Goal: Information Seeking & Learning: Learn about a topic

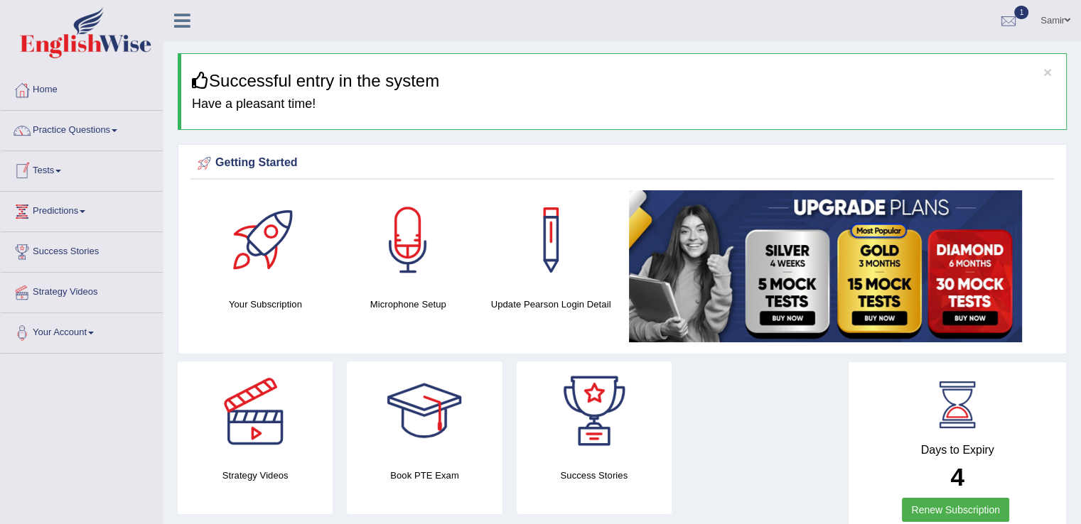
click at [48, 170] on link "Tests" at bounding box center [82, 169] width 162 height 36
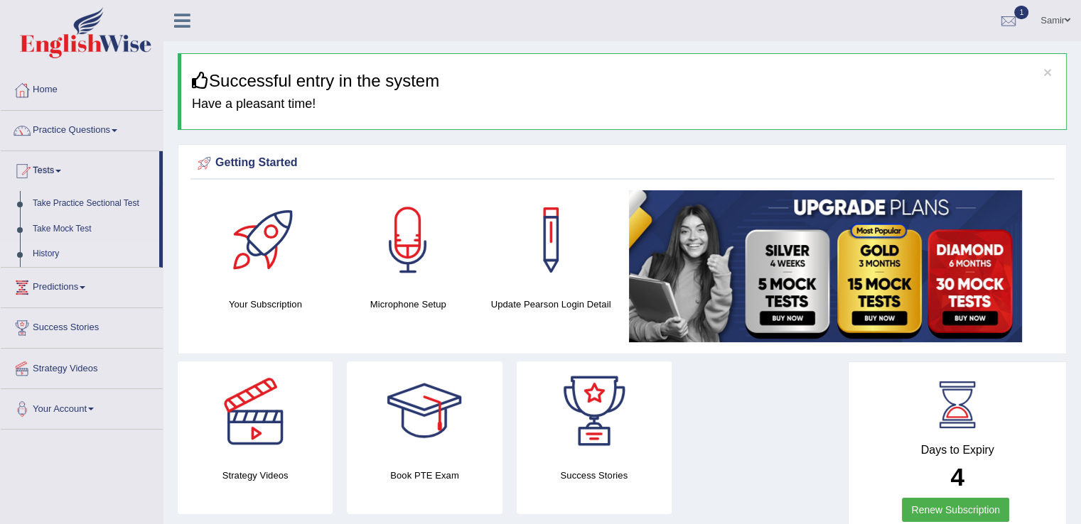
click at [53, 253] on link "History" at bounding box center [92, 255] width 133 height 26
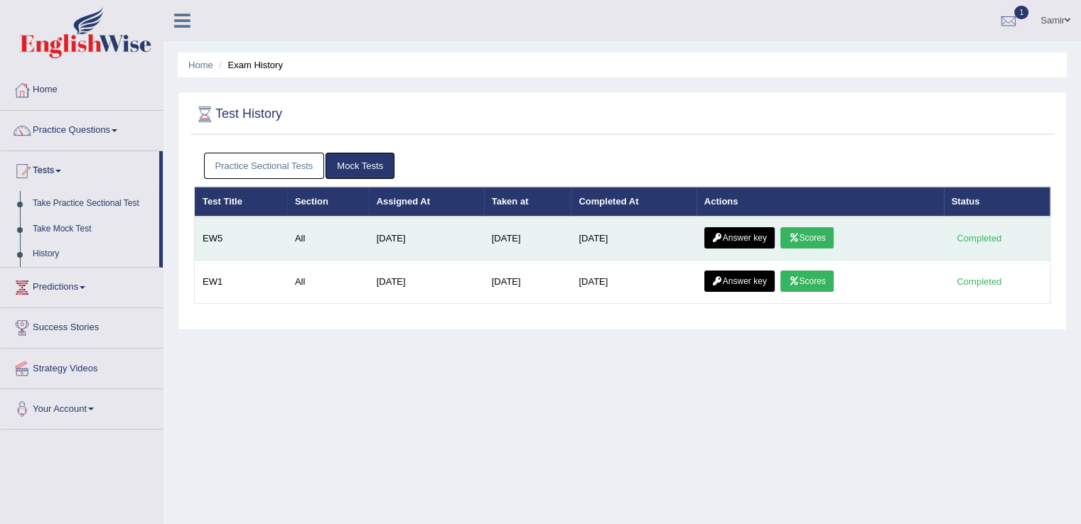
click at [757, 242] on link "Answer key" at bounding box center [739, 237] width 70 height 21
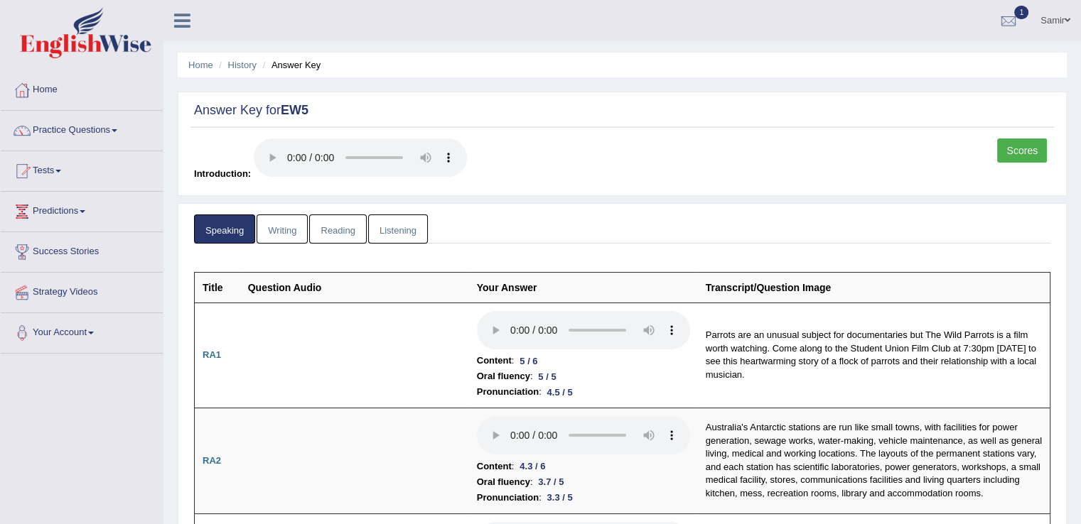
click at [296, 232] on link "Writing" at bounding box center [281, 229] width 51 height 29
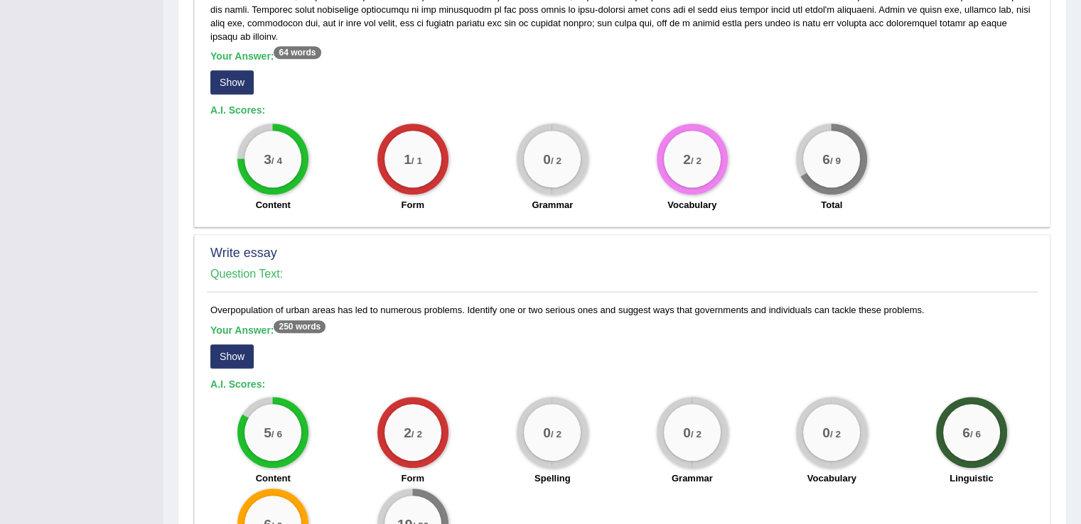
scroll to position [975, 0]
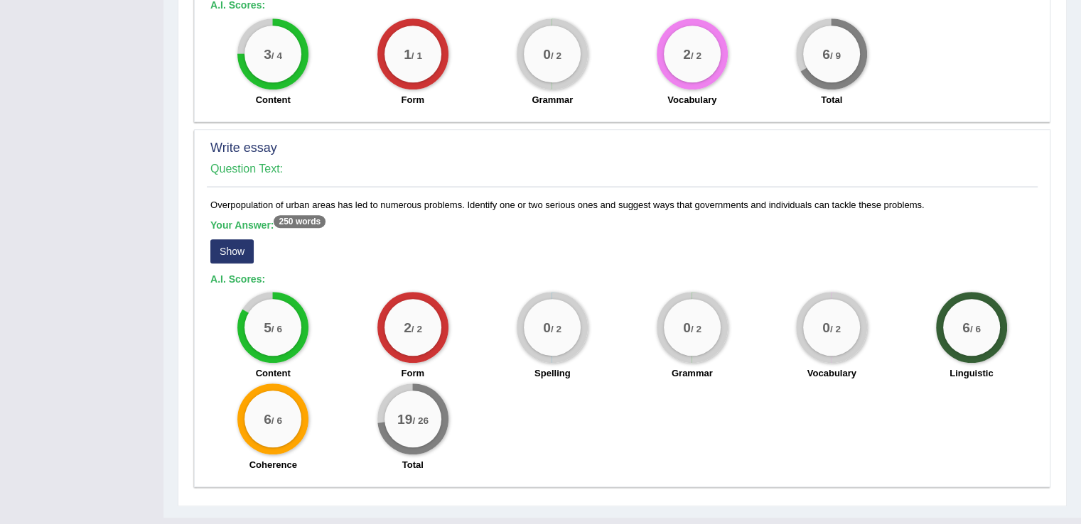
click at [226, 239] on button "Show" at bounding box center [231, 251] width 43 height 24
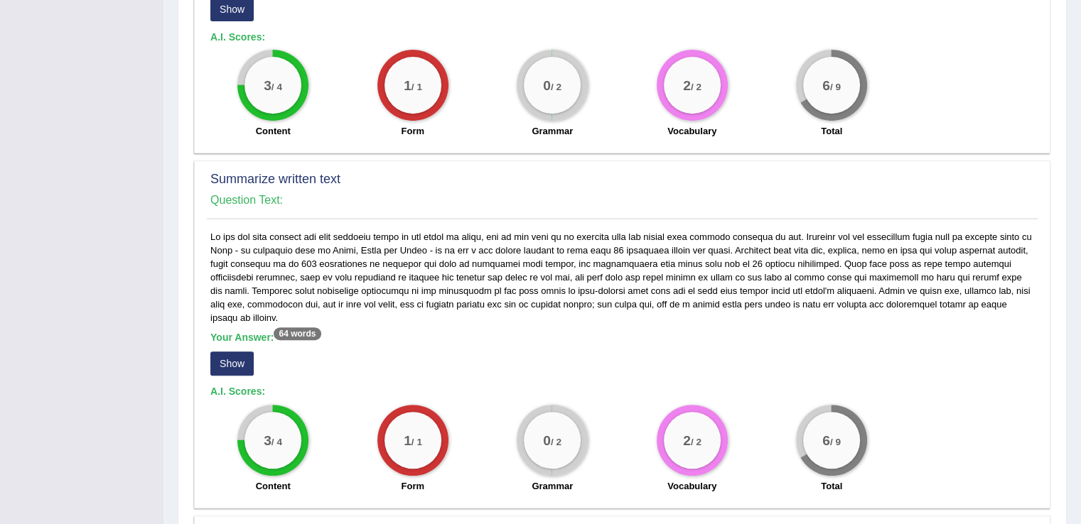
scroll to position [546, 0]
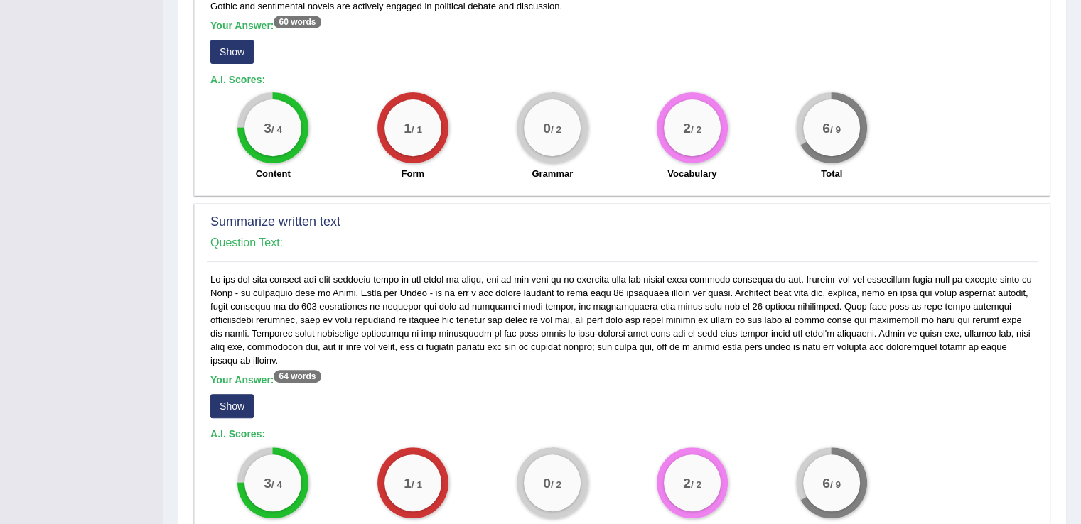
click at [218, 394] on button "Show" at bounding box center [231, 406] width 43 height 24
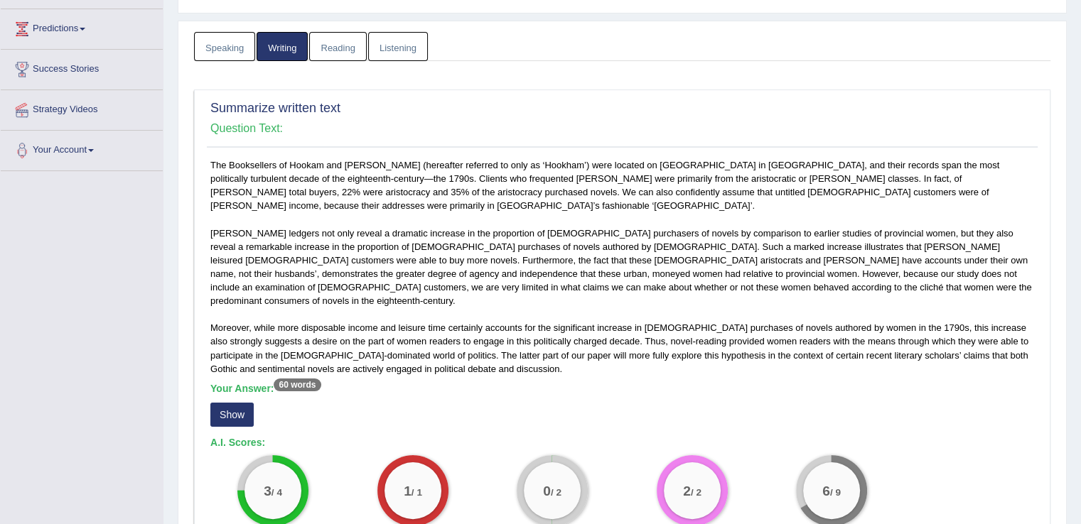
scroll to position [173, 0]
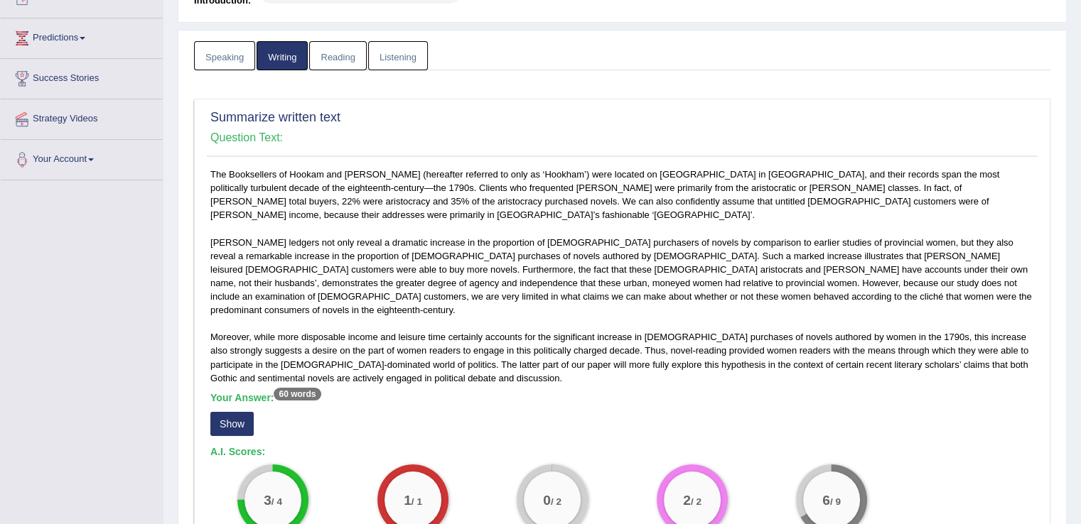
click at [226, 412] on button "Show" at bounding box center [231, 424] width 43 height 24
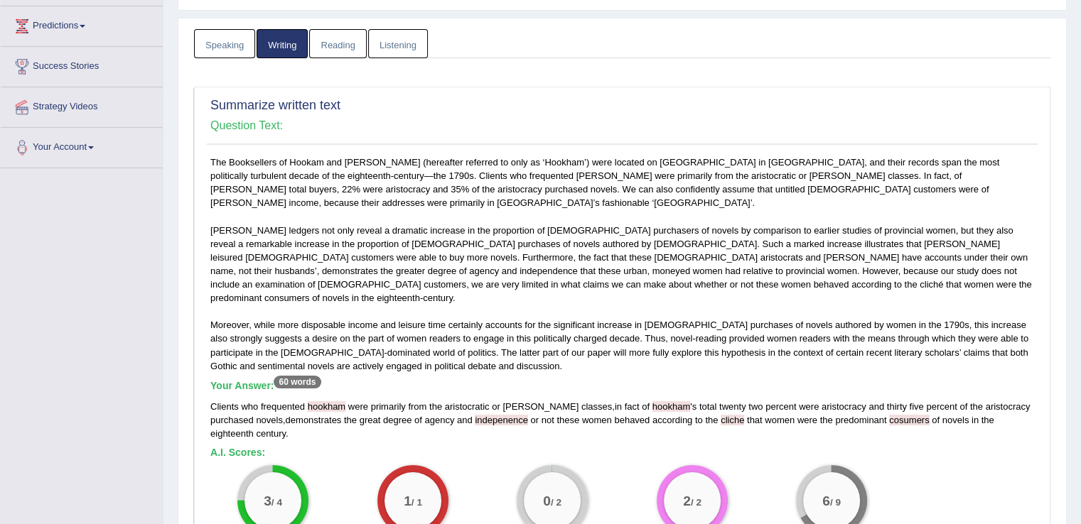
scroll to position [26, 0]
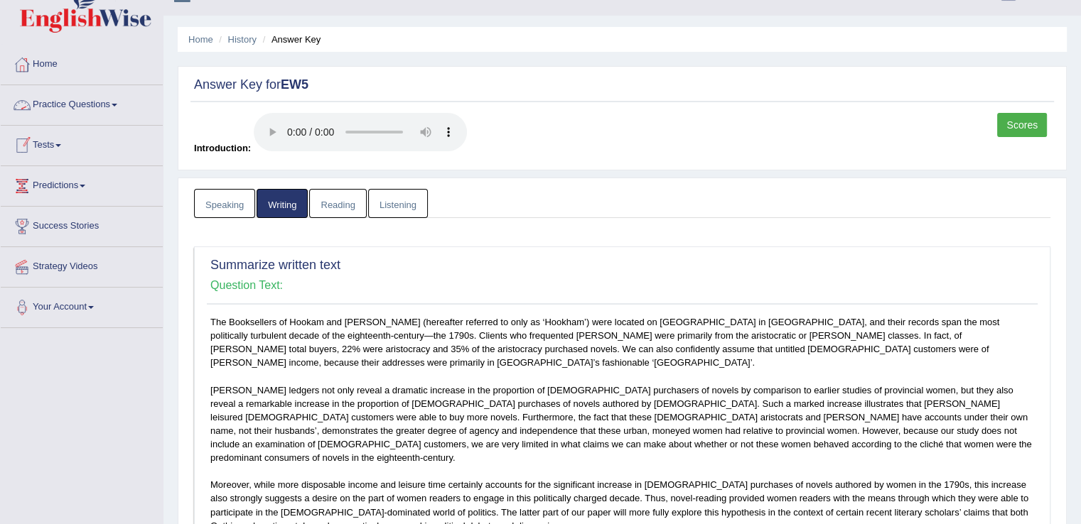
click at [55, 139] on link "Tests" at bounding box center [82, 144] width 162 height 36
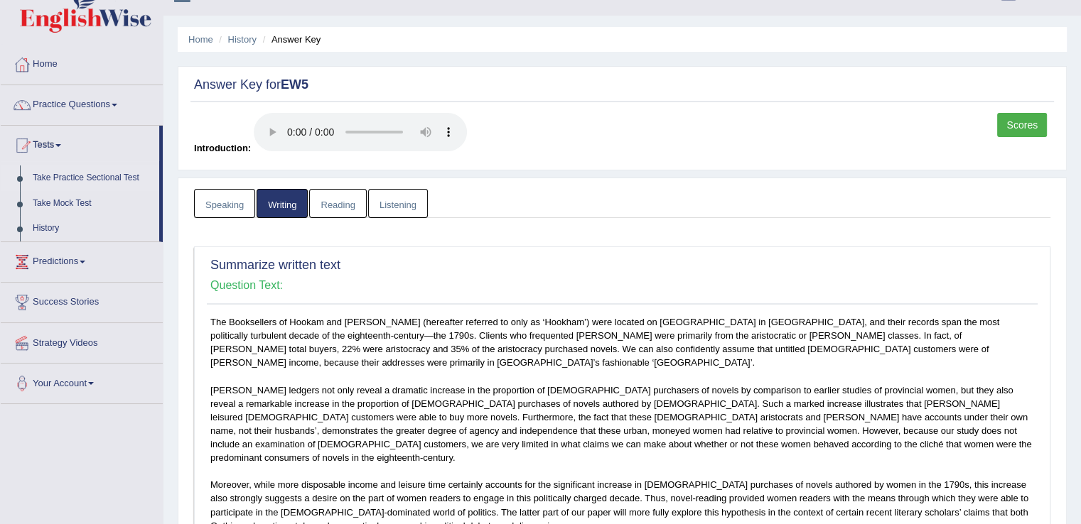
click at [89, 173] on link "Take Practice Sectional Test" at bounding box center [92, 179] width 133 height 26
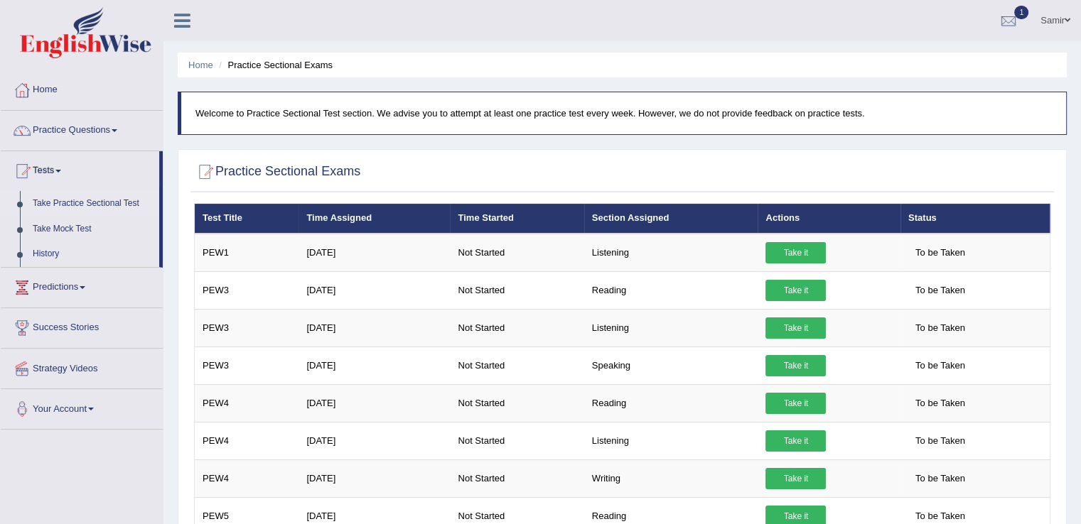
click at [43, 251] on link "History" at bounding box center [92, 255] width 133 height 26
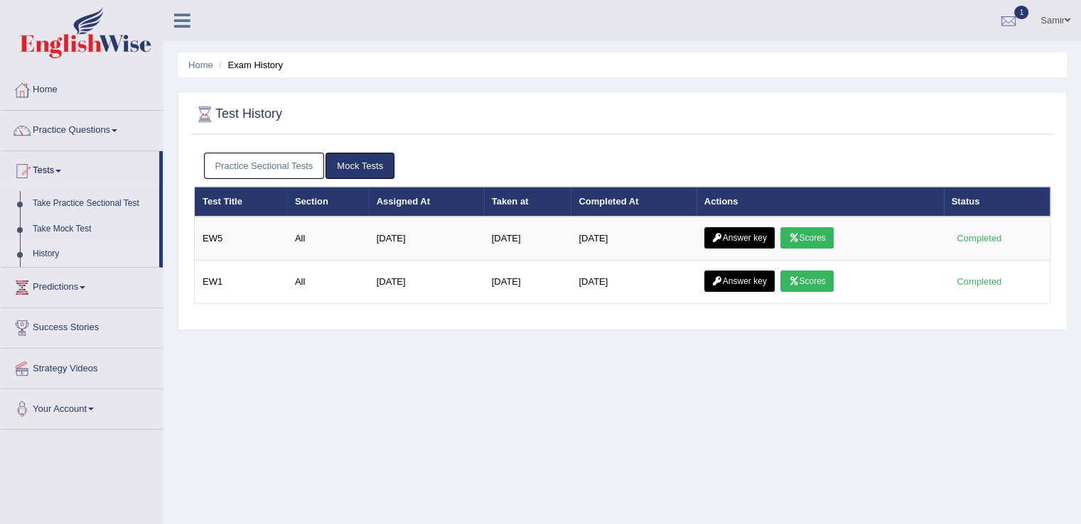
click at [222, 158] on link "Practice Sectional Tests" at bounding box center [264, 166] width 121 height 26
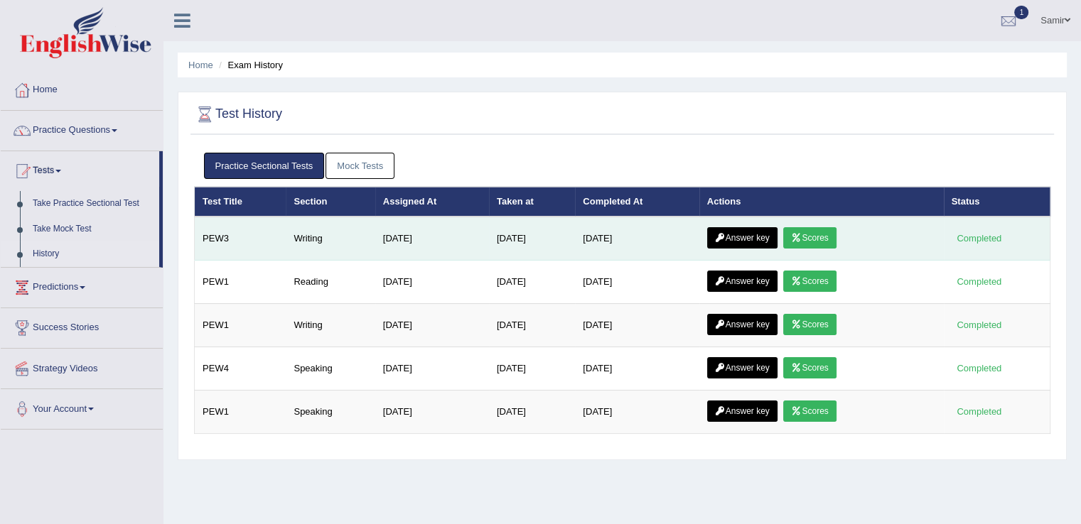
click at [747, 232] on link "Answer key" at bounding box center [742, 237] width 70 height 21
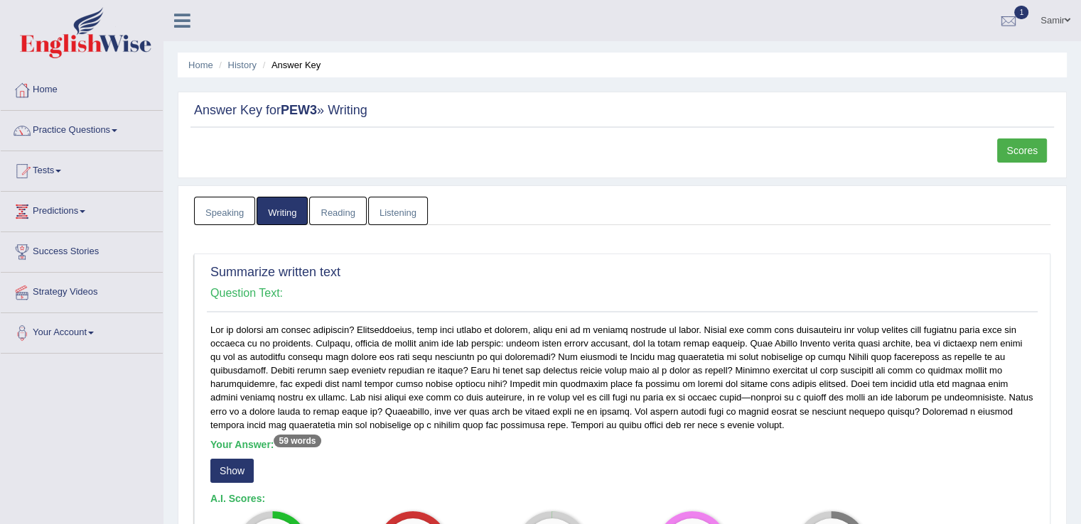
scroll to position [216, 0]
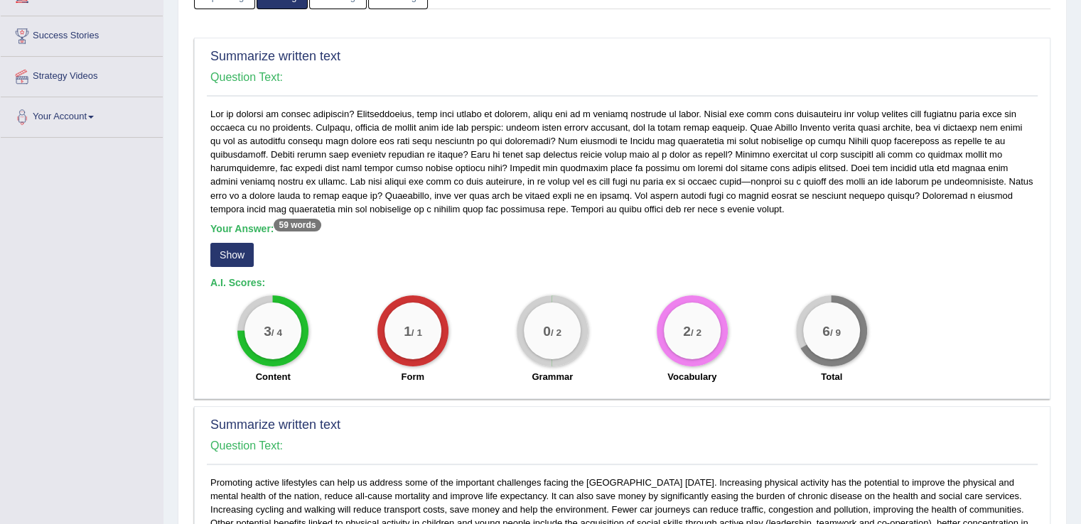
click at [234, 256] on button "Show" at bounding box center [231, 255] width 43 height 24
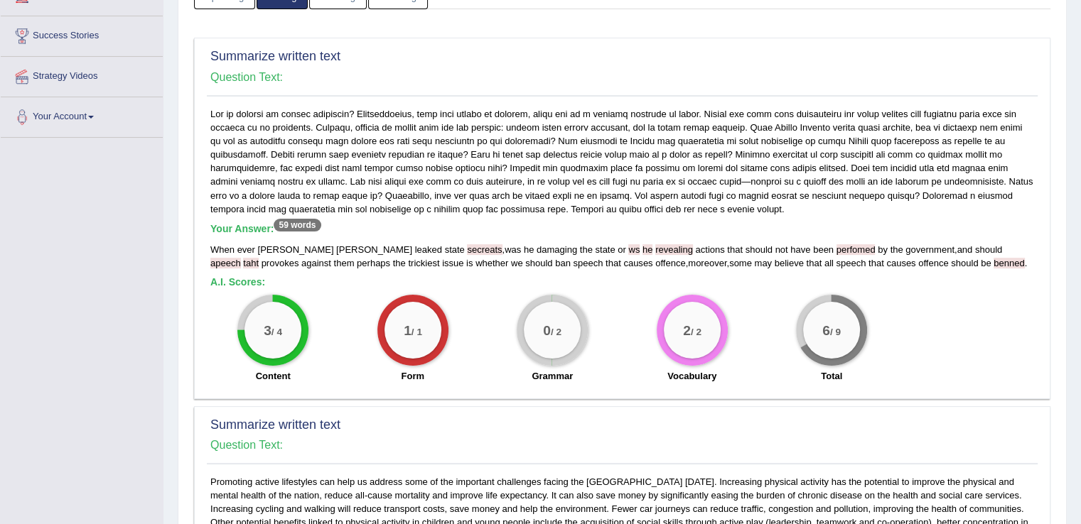
scroll to position [237, 0]
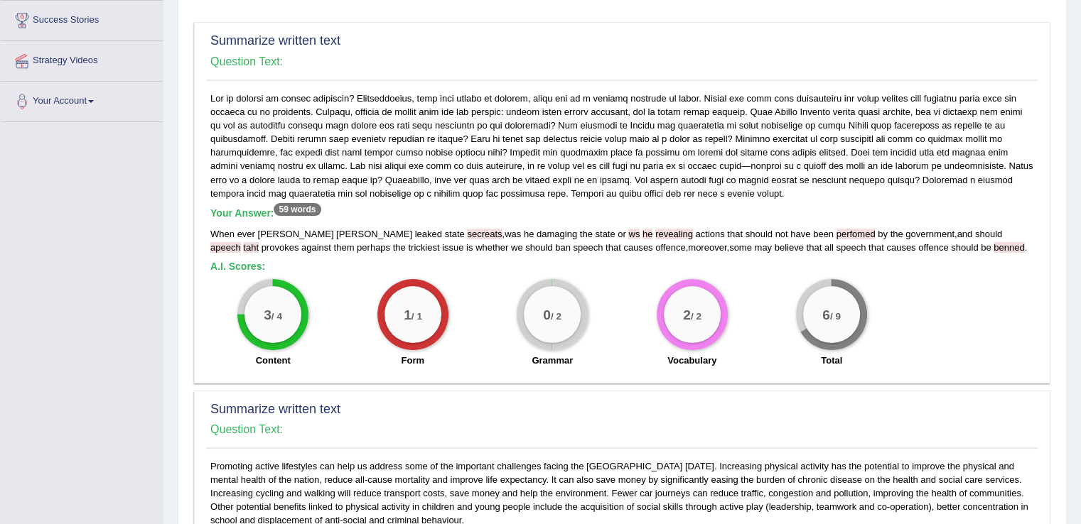
drag, startPoint x: 915, startPoint y: 329, endPoint x: 970, endPoint y: 519, distance: 197.4
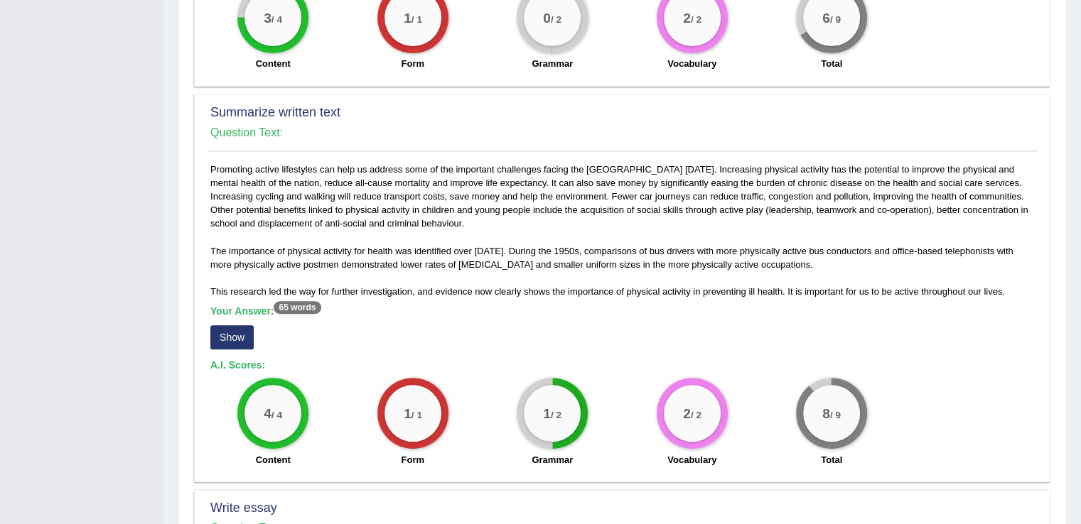
scroll to position [538, 0]
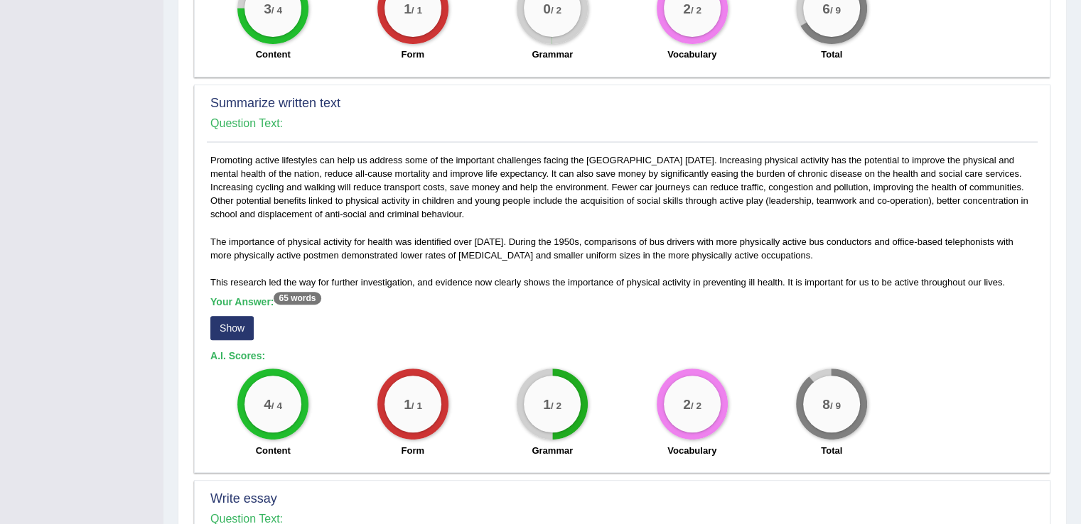
click at [235, 323] on button "Show" at bounding box center [231, 328] width 43 height 24
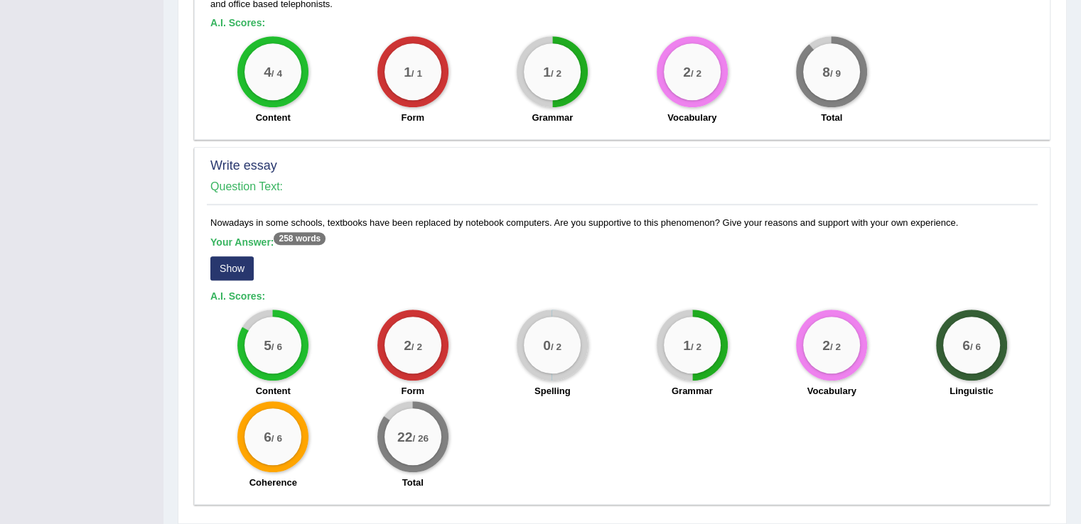
scroll to position [929, 0]
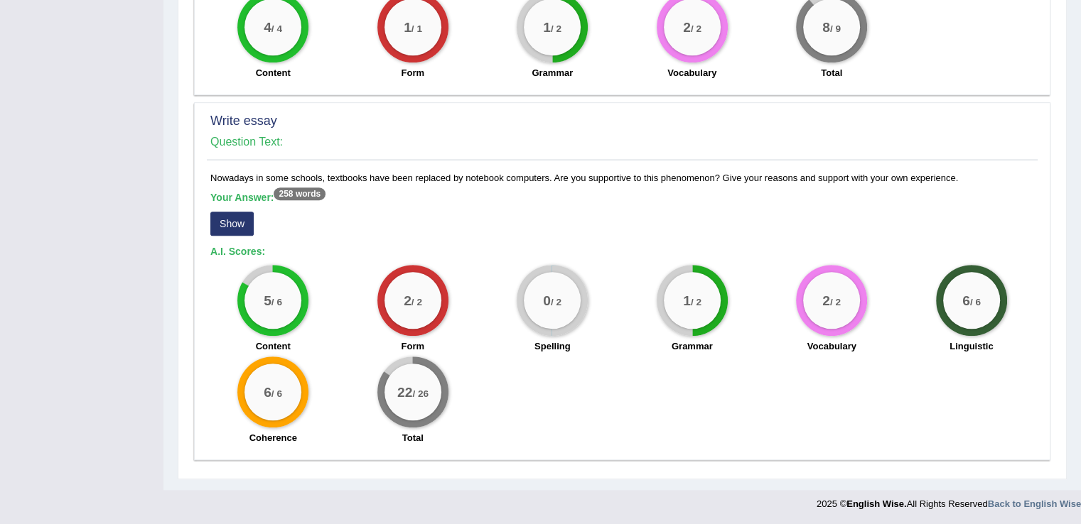
click at [219, 220] on button "Show" at bounding box center [231, 224] width 43 height 24
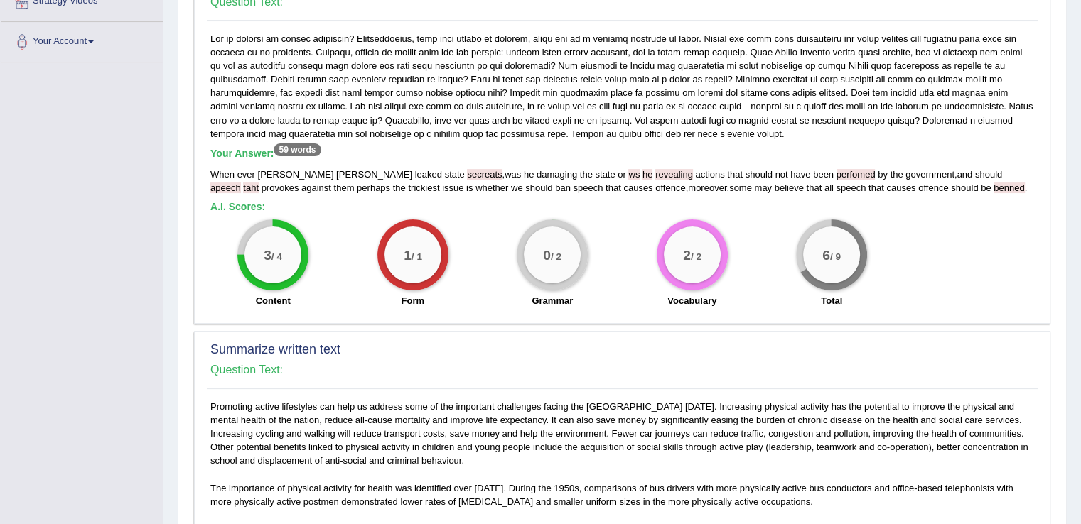
scroll to position [0, 0]
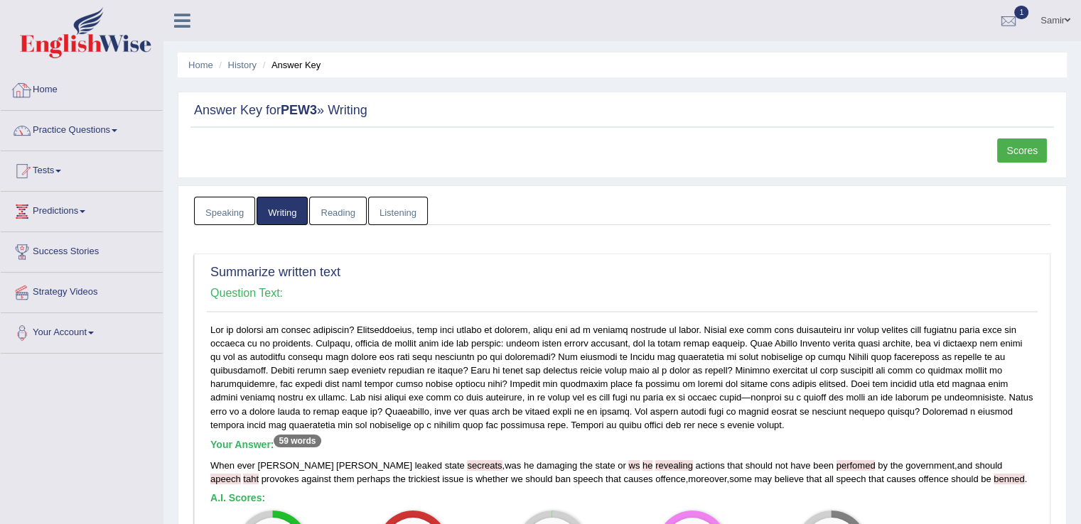
click at [40, 109] on li "Home" at bounding box center [82, 90] width 162 height 40
click at [40, 94] on link "Home" at bounding box center [80, 88] width 158 height 36
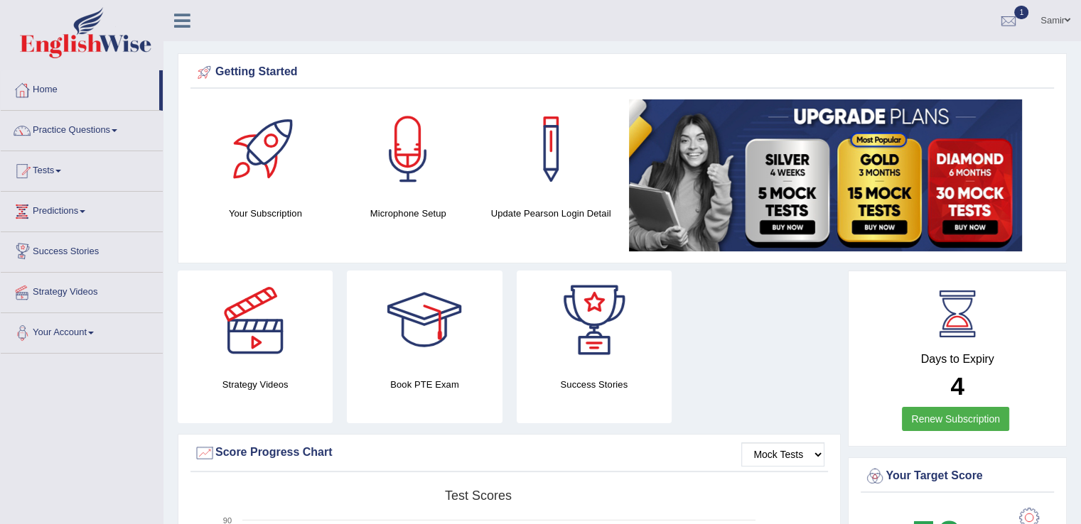
click at [67, 329] on link "Your Account" at bounding box center [82, 331] width 162 height 36
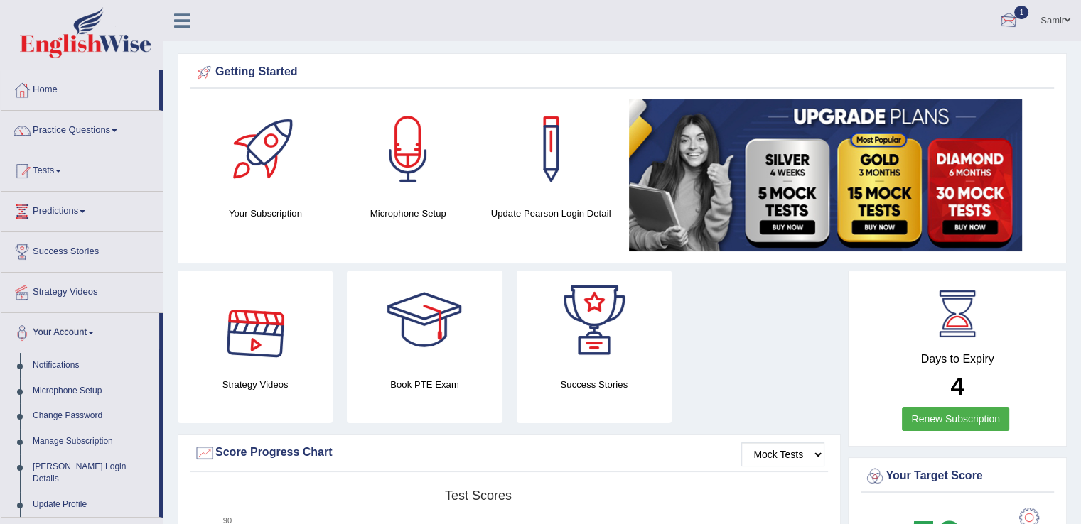
click at [993, 18] on link "1" at bounding box center [1008, 18] width 43 height 37
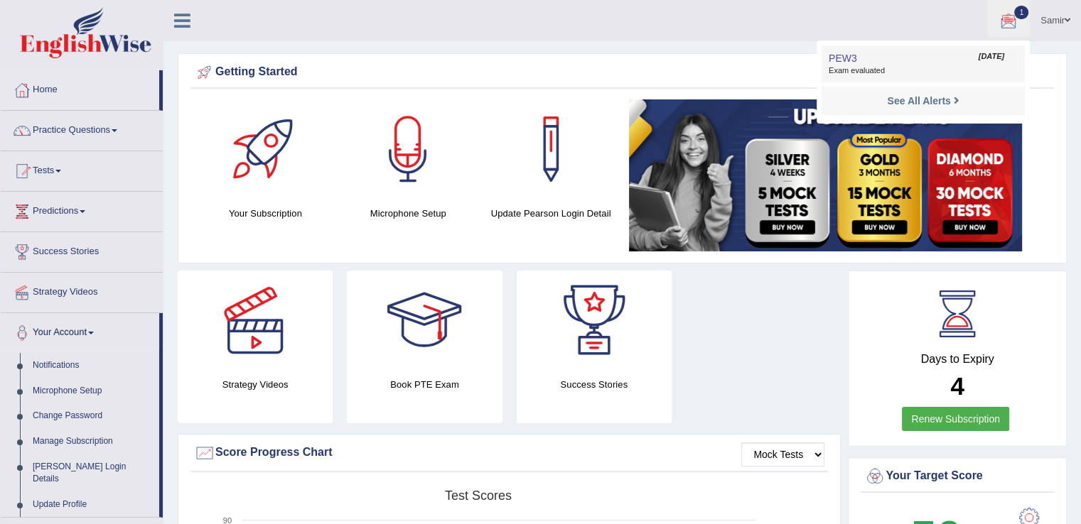
click at [864, 50] on link "PEW3 Sep 8, 2025 Exam evaluated" at bounding box center [923, 64] width 196 height 30
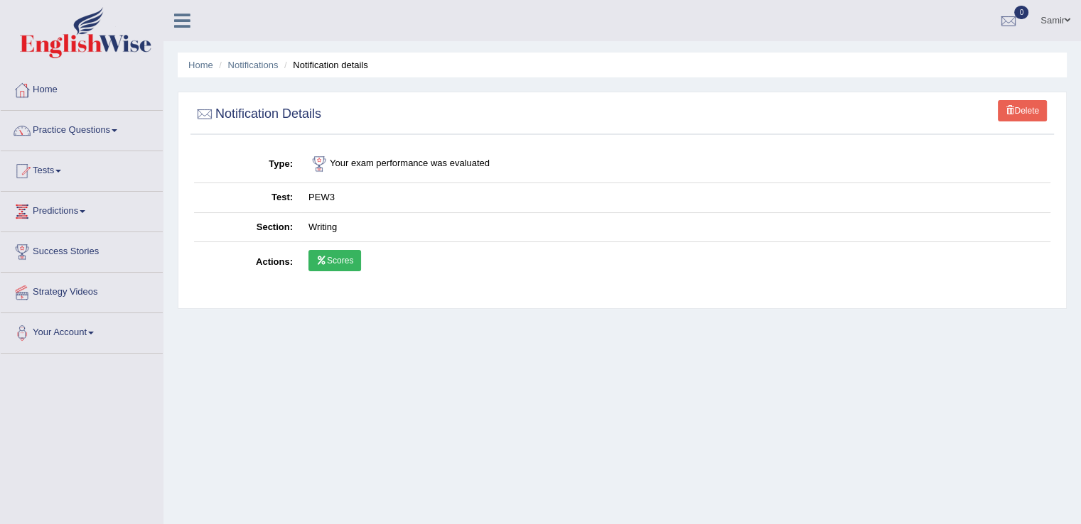
click at [336, 262] on link "Scores" at bounding box center [334, 260] width 53 height 21
click at [65, 97] on link "Home" at bounding box center [82, 88] width 162 height 36
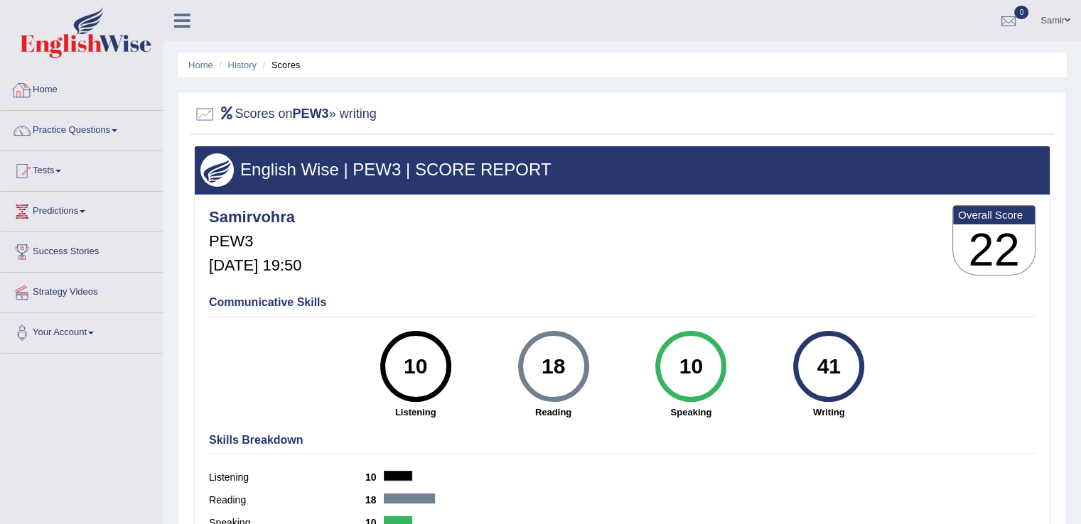
click at [58, 101] on link "Home" at bounding box center [82, 88] width 162 height 36
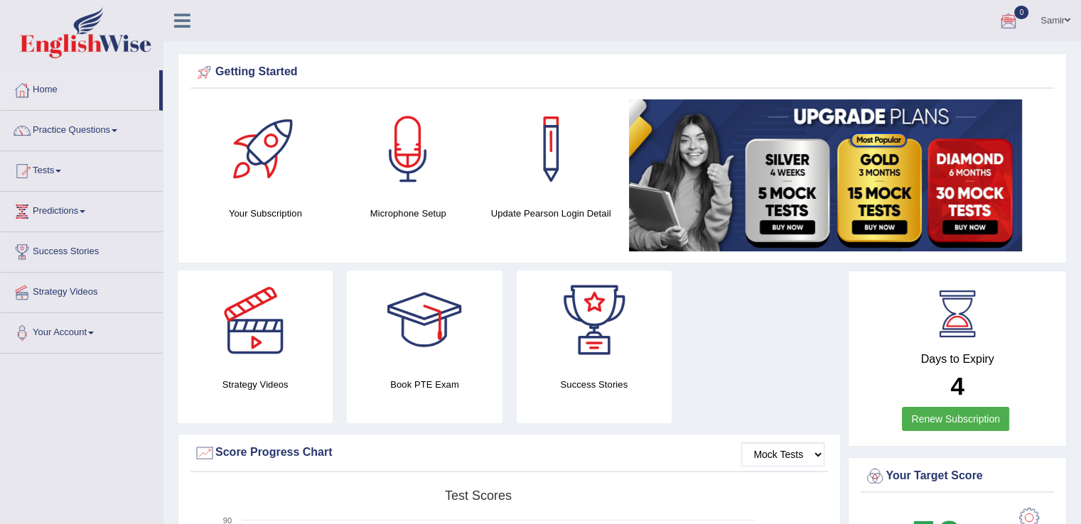
click at [1049, 25] on link "Samir" at bounding box center [1054, 18] width 51 height 37
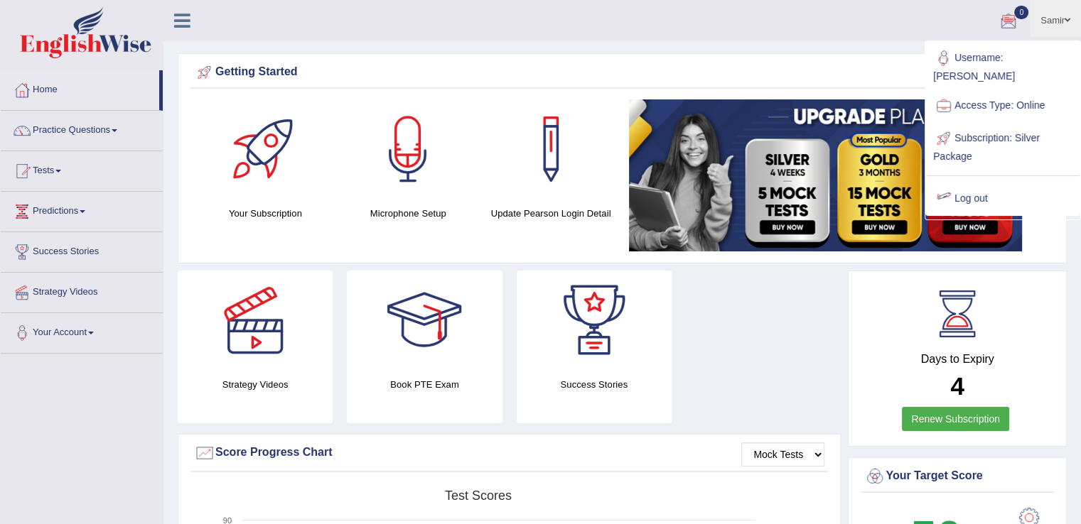
click at [945, 188] on div at bounding box center [943, 198] width 21 height 21
click at [945, 188] on img at bounding box center [825, 175] width 393 height 152
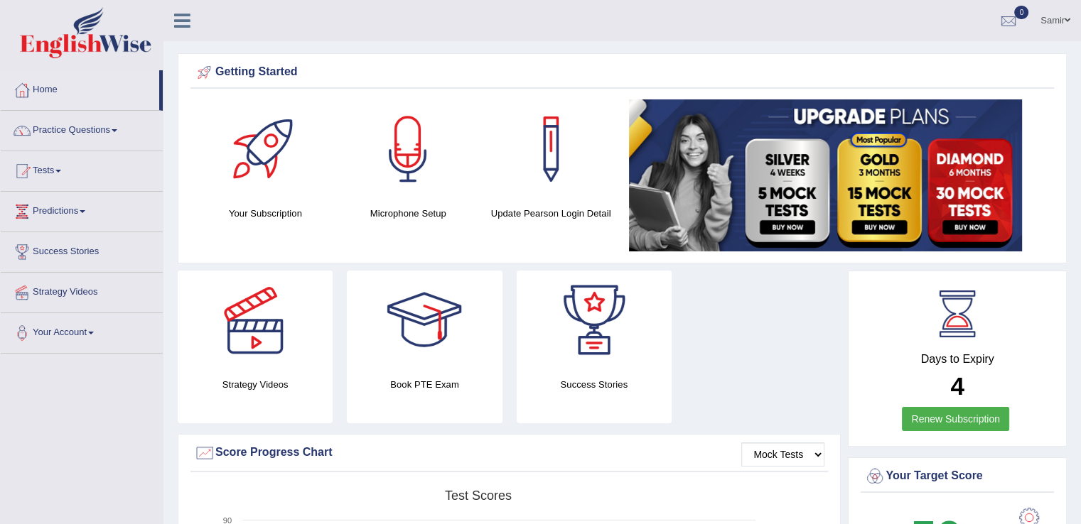
click at [1054, 21] on link "Samir" at bounding box center [1054, 18] width 51 height 37
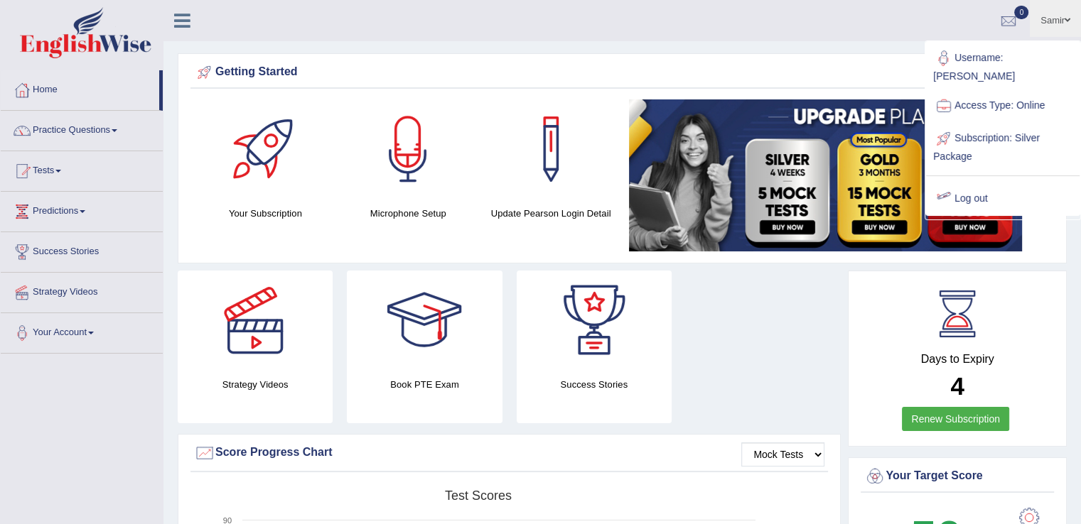
click at [962, 185] on link "Log out" at bounding box center [1002, 199] width 153 height 33
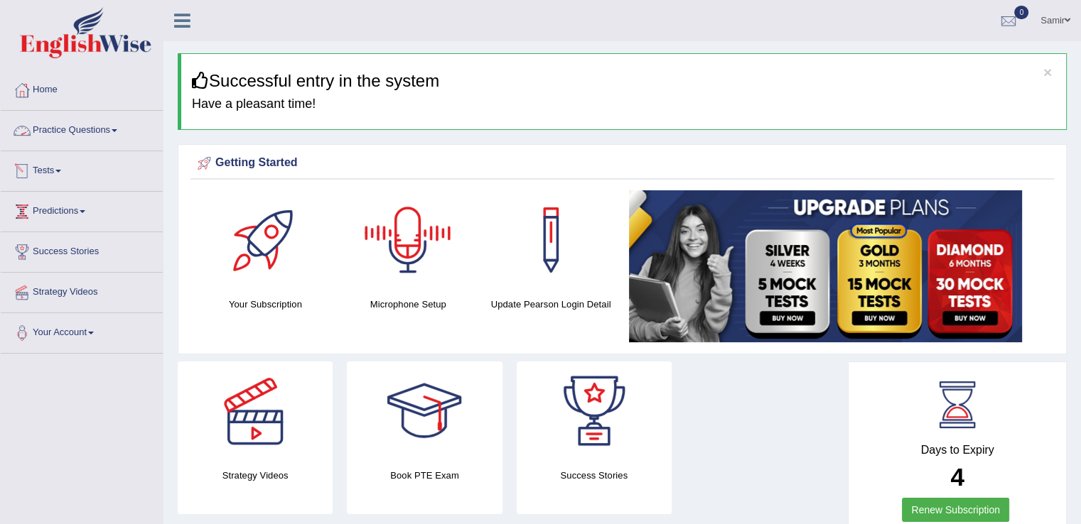
click at [124, 134] on link "Practice Questions" at bounding box center [82, 129] width 162 height 36
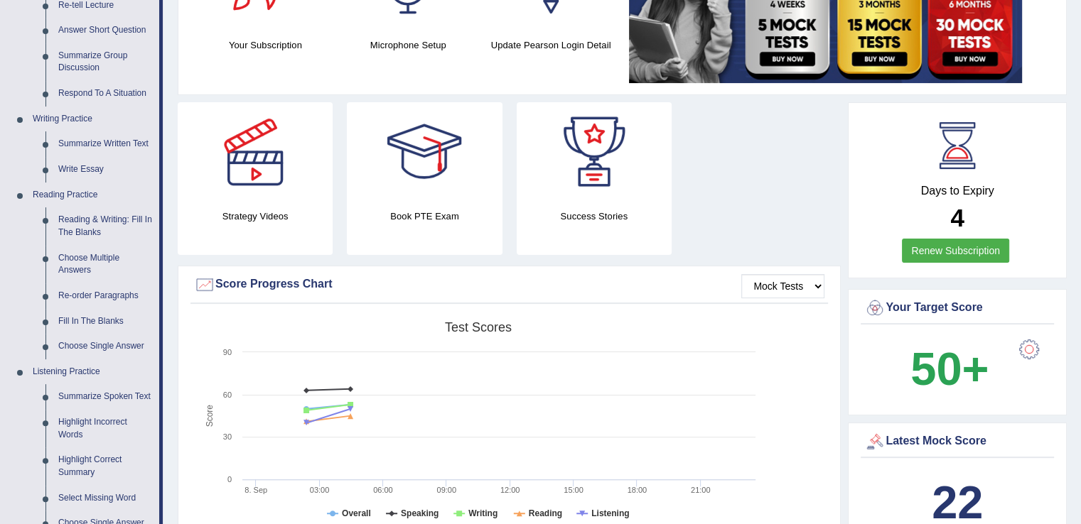
scroll to position [219, 0]
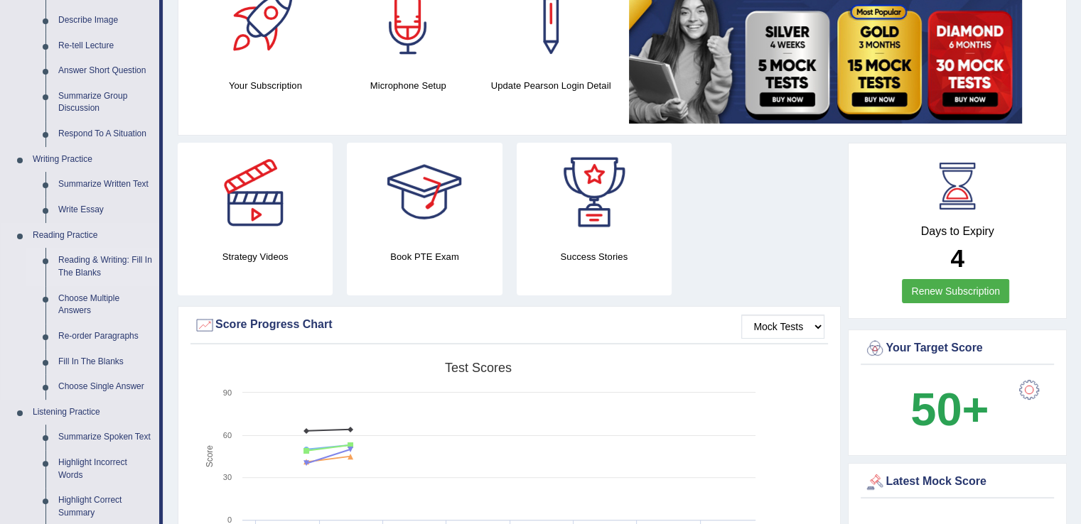
click at [98, 262] on link "Reading & Writing: Fill In The Blanks" at bounding box center [105, 267] width 107 height 38
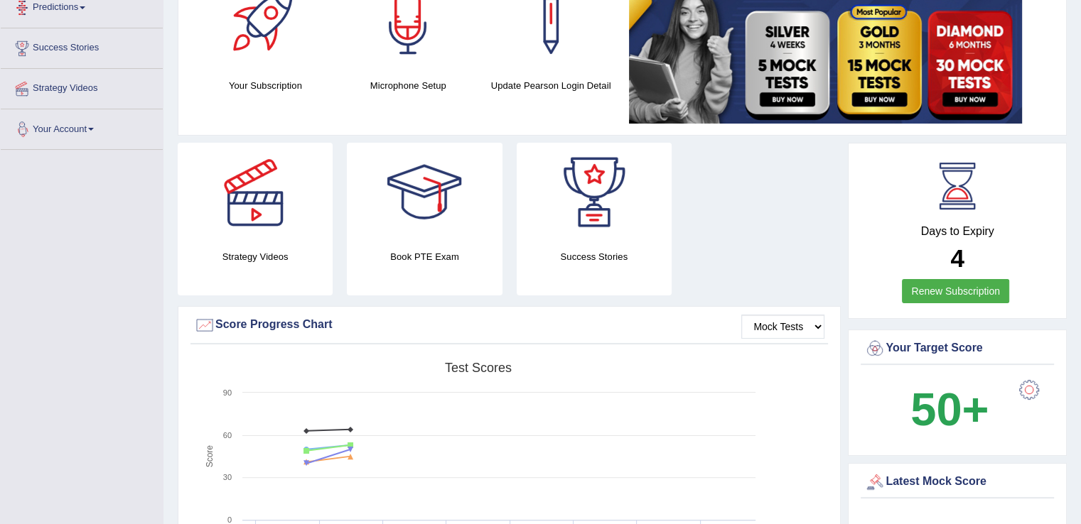
scroll to position [280, 0]
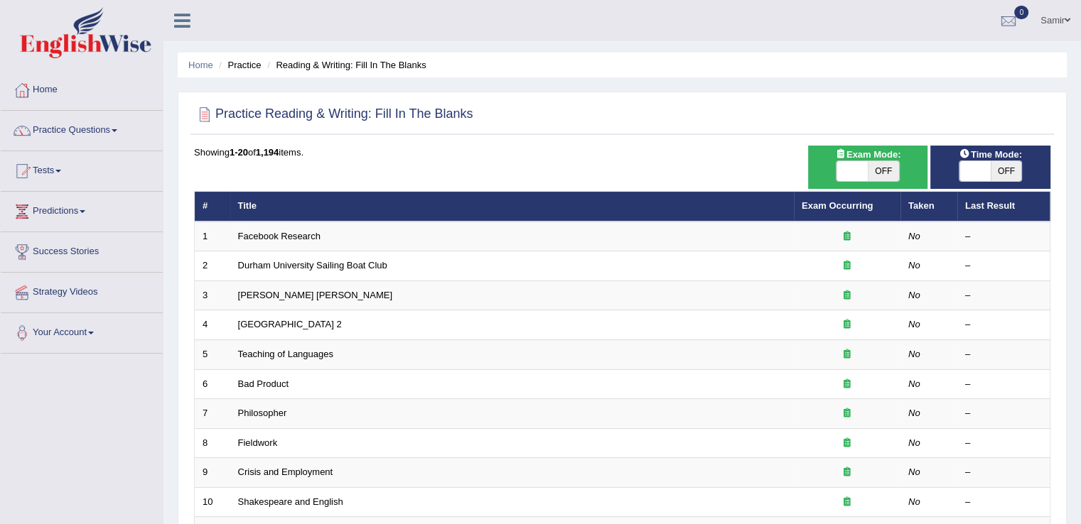
click at [283, 231] on link "Facebook Research" at bounding box center [279, 236] width 82 height 11
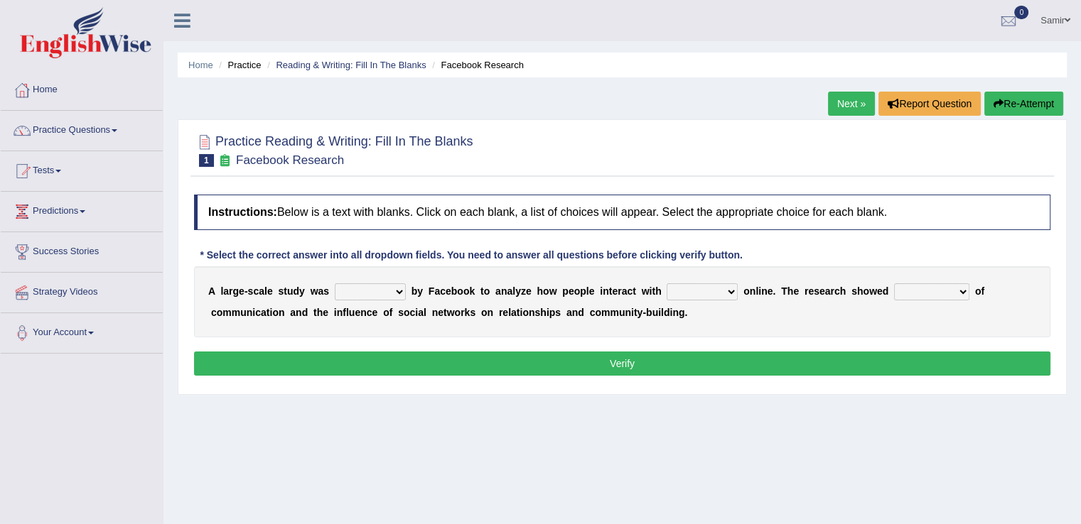
click at [372, 299] on div "A l a r g e - s c a l e s t u d y w a s surveyed had asked made b y F a c e b o…" at bounding box center [622, 301] width 856 height 71
click at [384, 293] on select "surveyed had asked made" at bounding box center [370, 291] width 71 height 17
select select "surveyed"
click at [335, 283] on select "surveyed had asked made" at bounding box center [370, 291] width 71 height 17
click at [725, 286] on select "together all each other another" at bounding box center [701, 291] width 71 height 17
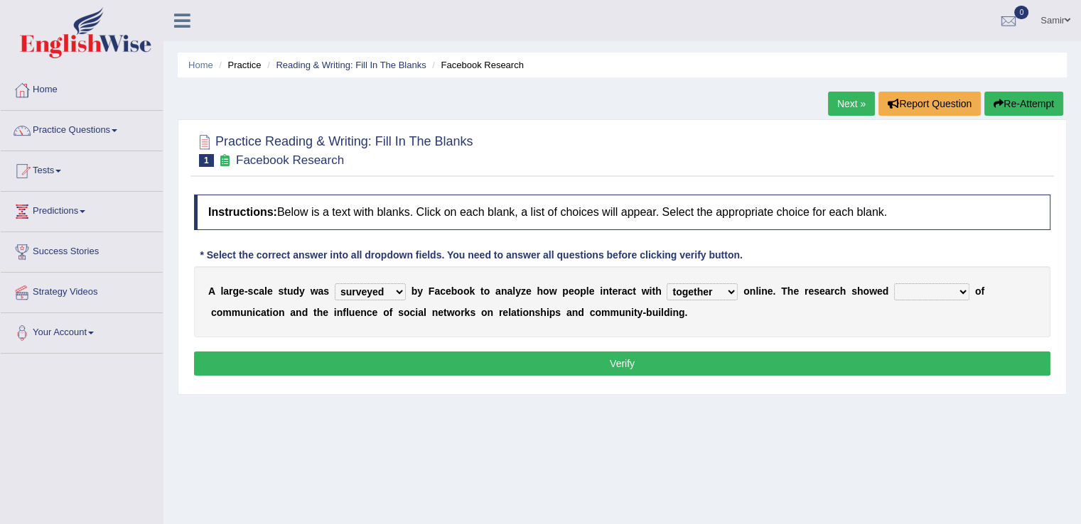
click at [666, 283] on select "together all each other another" at bounding box center [701, 291] width 71 height 17
click at [719, 285] on select "together all each other another" at bounding box center [701, 291] width 71 height 17
select select "each other"
click at [666, 283] on select "together all each other another" at bounding box center [701, 291] width 71 height 17
click at [938, 285] on select "advantages standards fellowships patterns" at bounding box center [931, 291] width 75 height 17
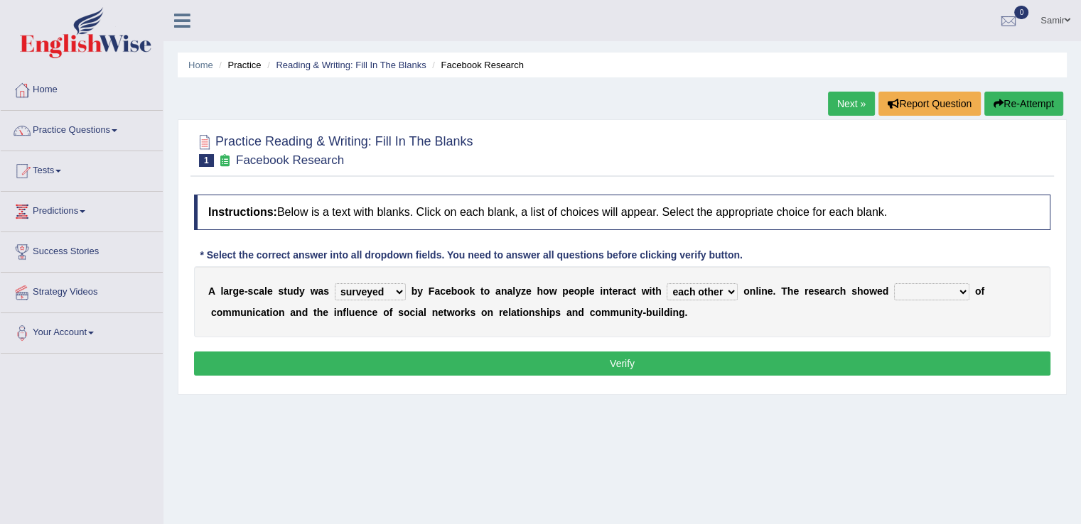
select select "advantages"
click at [894, 283] on select "advantages standards fellowships patterns" at bounding box center [931, 291] width 75 height 17
click at [880, 364] on button "Verify" at bounding box center [622, 364] width 856 height 24
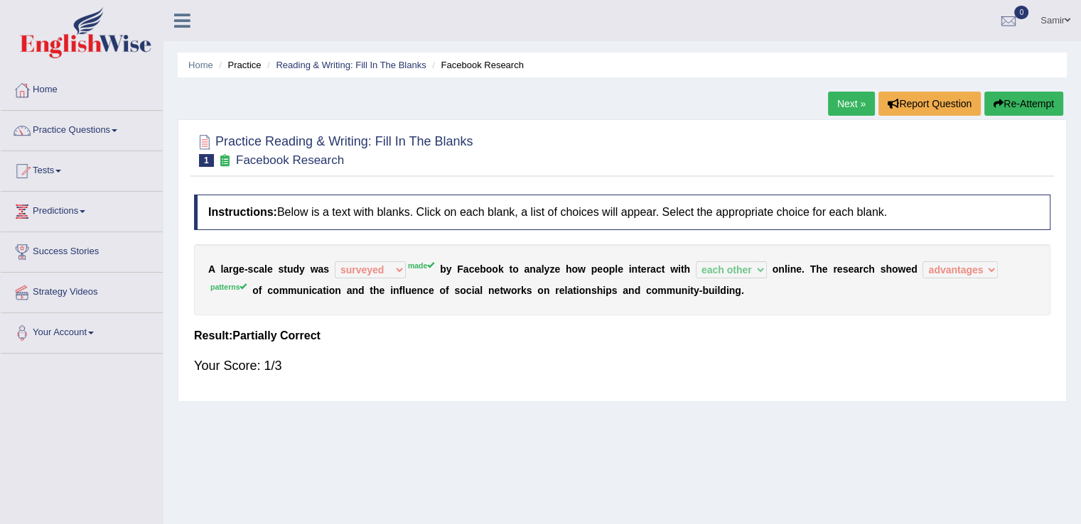
click at [842, 102] on link "Next »" at bounding box center [851, 104] width 47 height 24
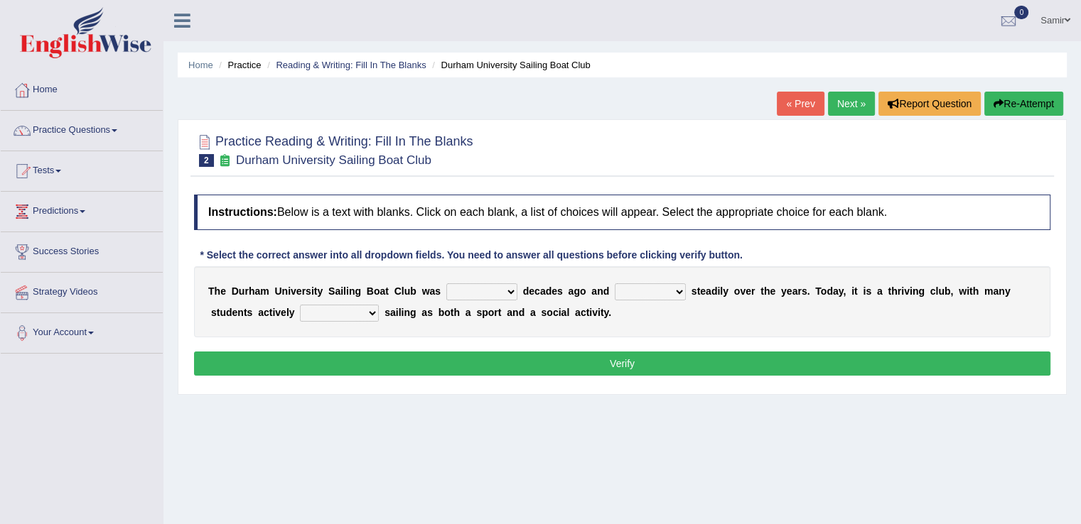
click at [507, 288] on select "found fund founded find" at bounding box center [481, 291] width 71 height 17
select select "found"
click at [446, 283] on select "found fund founded find" at bounding box center [481, 291] width 71 height 17
click at [645, 295] on select "grow growing has grown grown" at bounding box center [650, 291] width 71 height 17
select select "growing"
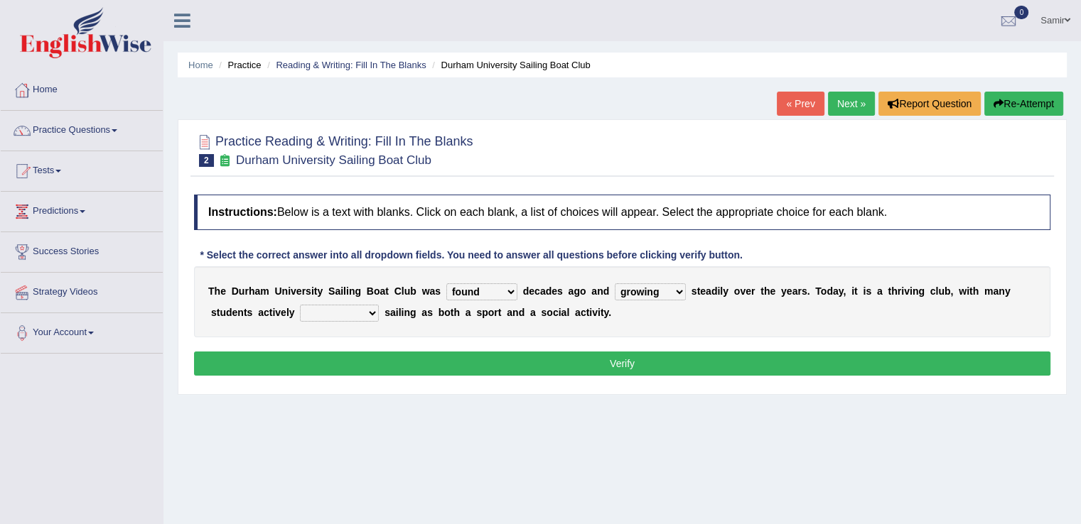
click at [615, 283] on select "grow growing has grown grown" at bounding box center [650, 291] width 71 height 17
click at [352, 313] on select "enjoy enjoyed are enjoying enjoying" at bounding box center [339, 313] width 79 height 17
select select "are enjoying"
click at [300, 305] on select "enjoy enjoyed are enjoying enjoying" at bounding box center [339, 313] width 79 height 17
click at [466, 359] on button "Verify" at bounding box center [622, 364] width 856 height 24
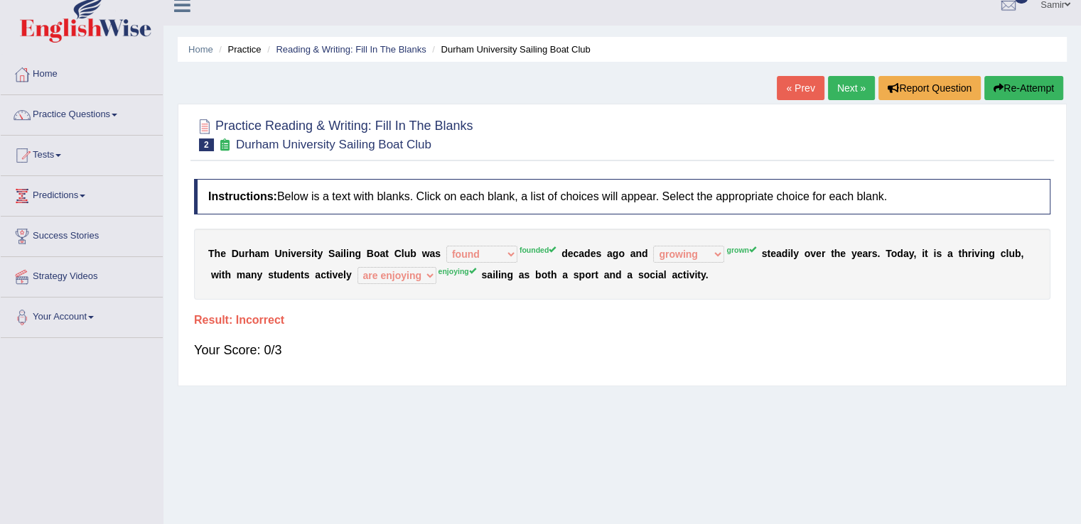
scroll to position [14, 0]
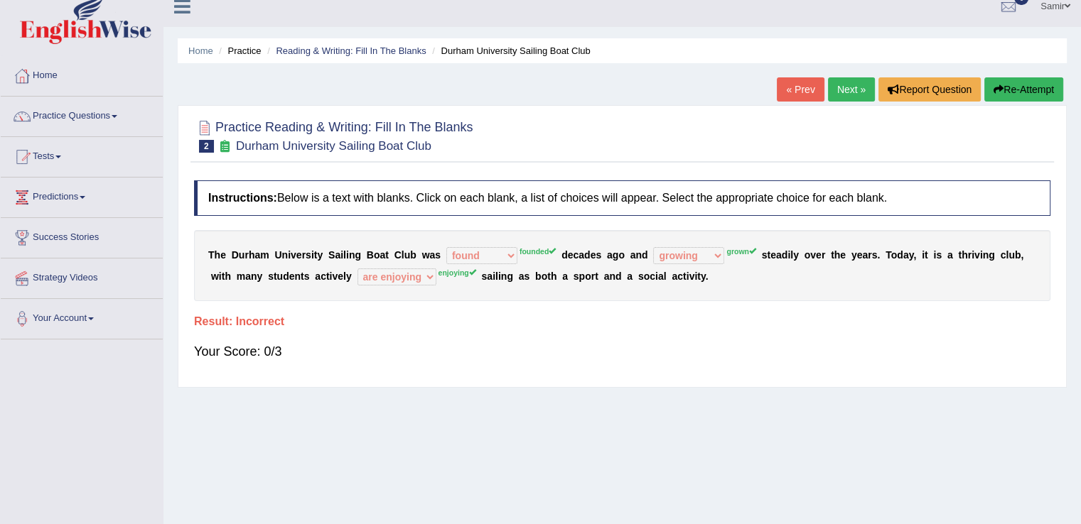
click at [855, 94] on link "Next »" at bounding box center [851, 89] width 47 height 24
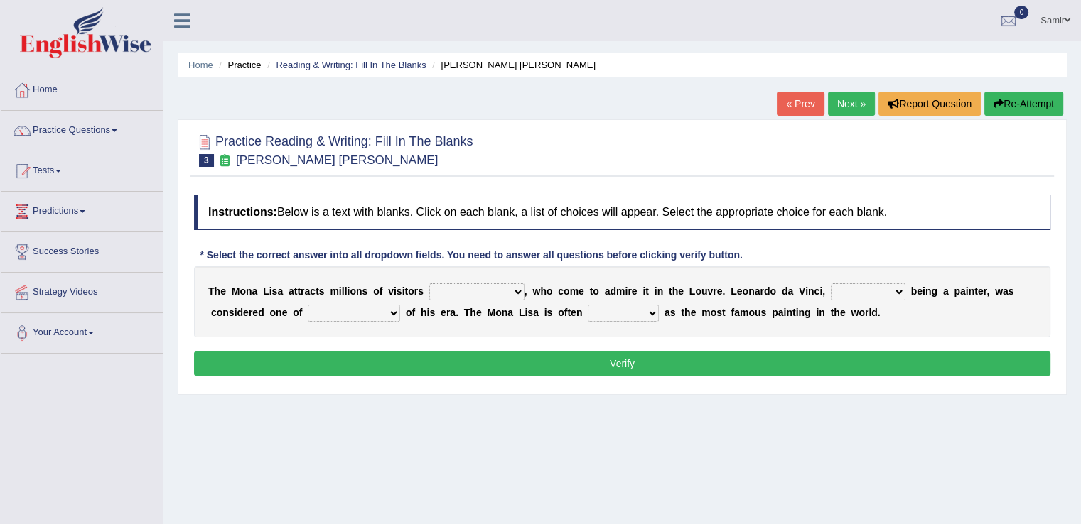
click at [512, 293] on select "around the year the all year all year round per year" at bounding box center [476, 291] width 95 height 17
select select "around the year"
click at [429, 283] on select "around the year the all year all year round per year" at bounding box center [476, 291] width 95 height 17
click at [883, 293] on select "rather than as much as as well as as long as" at bounding box center [867, 291] width 75 height 17
select select "rather than"
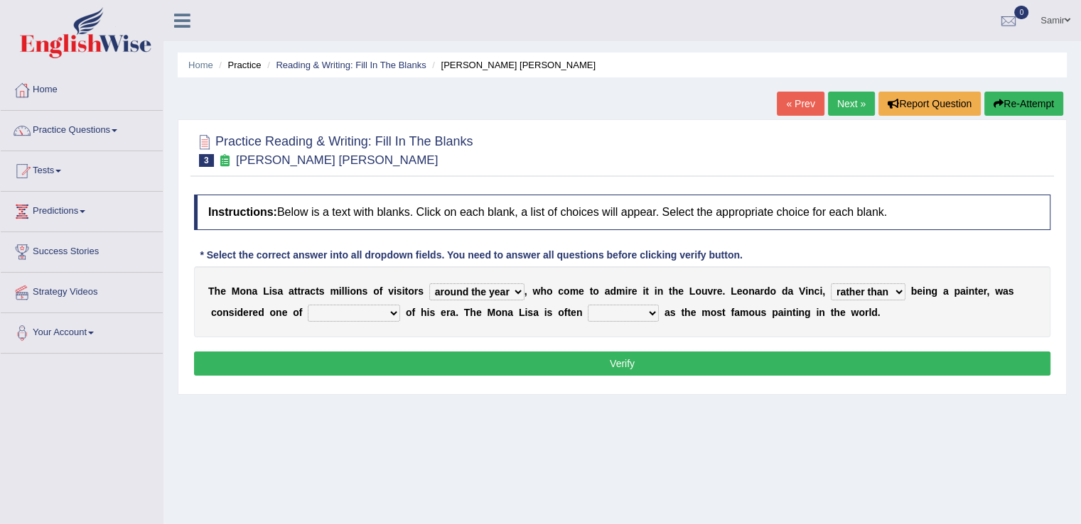
click at [830, 283] on select "rather than as much as as well as as long as" at bounding box center [867, 291] width 75 height 17
click at [393, 315] on select "better artists artist the better artist the best artists" at bounding box center [354, 313] width 92 height 17
select select "the best artists"
click at [308, 305] on select "better artists artist the better artist the best artists" at bounding box center [354, 313] width 92 height 17
click at [637, 316] on select "classified suggested predicted described" at bounding box center [623, 313] width 71 height 17
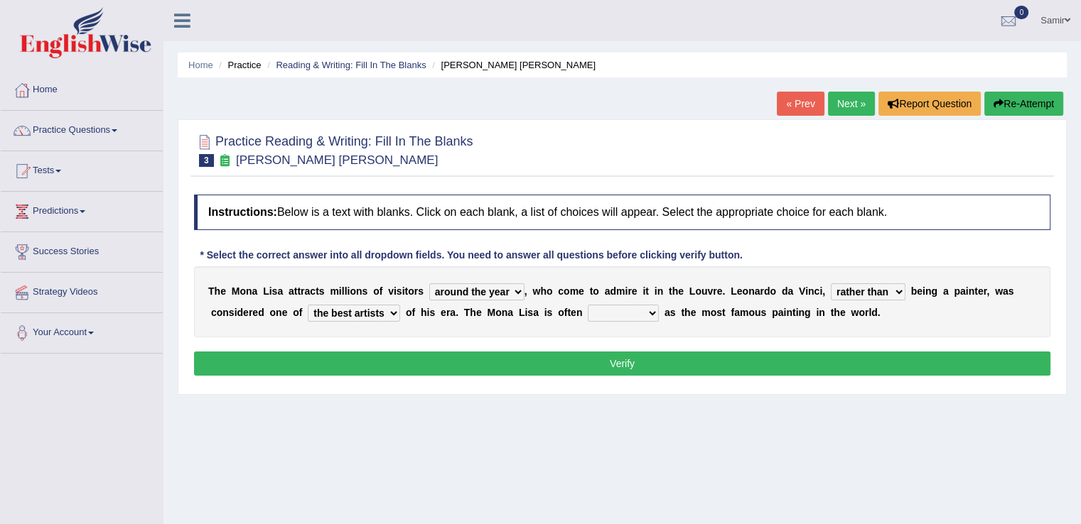
select select "described"
click at [588, 305] on select "classified suggested predicted described" at bounding box center [623, 313] width 71 height 17
click at [694, 356] on button "Verify" at bounding box center [622, 364] width 856 height 24
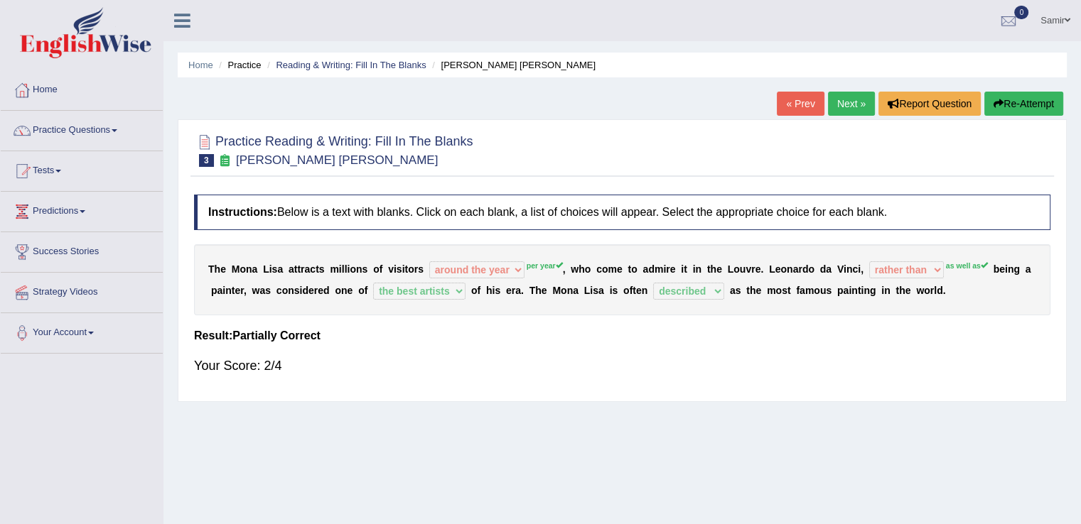
click at [855, 102] on link "Next »" at bounding box center [851, 104] width 47 height 24
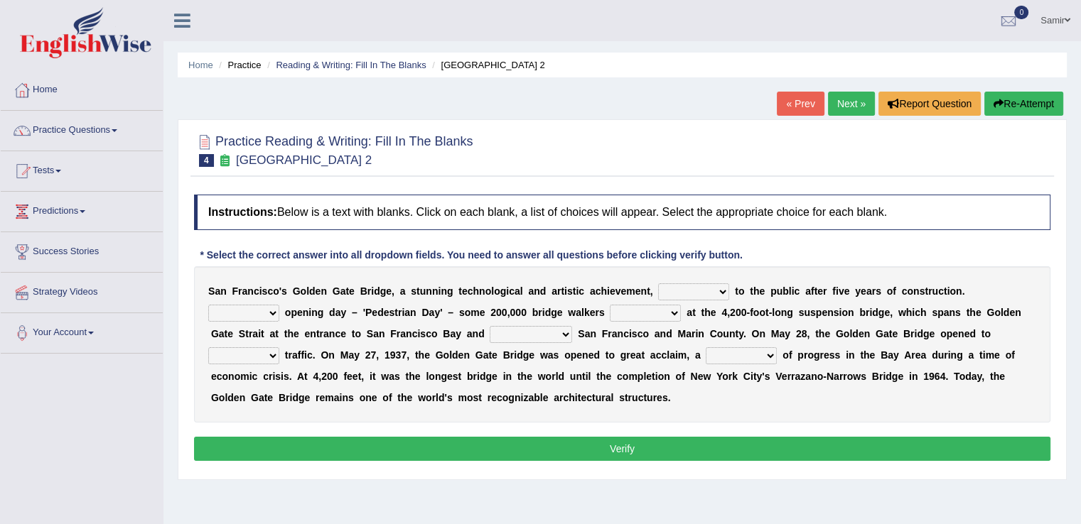
click at [718, 288] on select "opens closes appears equals" at bounding box center [693, 291] width 71 height 17
select select "opens"
click at [658, 283] on select "opens closes appears equals" at bounding box center [693, 291] width 71 height 17
click at [269, 313] on select "On During Since When" at bounding box center [243, 313] width 71 height 17
click at [208, 305] on select "On During Since When" at bounding box center [243, 313] width 71 height 17
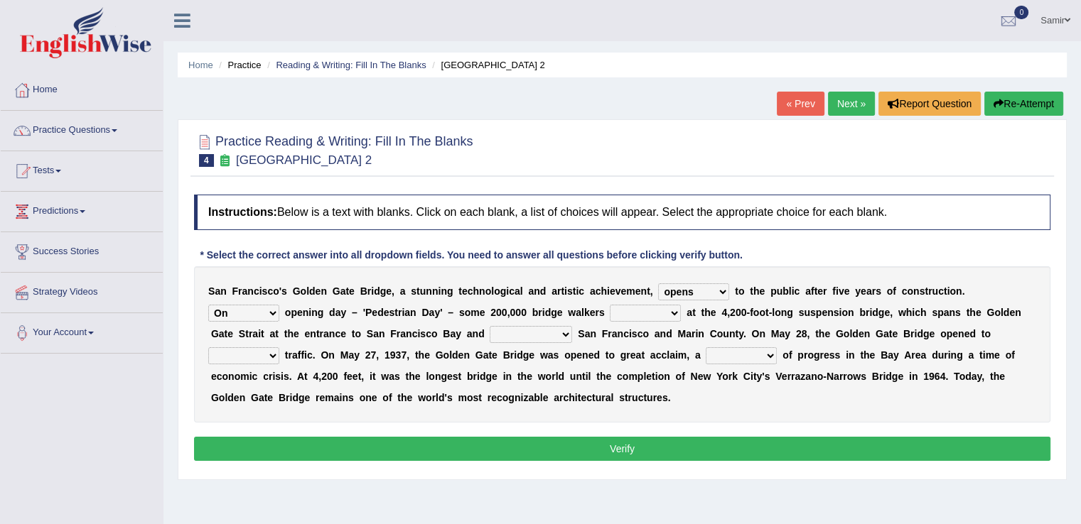
click at [276, 308] on select "On During Since When" at bounding box center [243, 313] width 71 height 17
select select "During"
click at [208, 305] on select "On During Since When" at bounding box center [243, 313] width 71 height 17
click at [668, 310] on select "stationed looked marveled laughed" at bounding box center [645, 313] width 71 height 17
click at [610, 305] on select "stationed looked marveled laughed" at bounding box center [645, 313] width 71 height 17
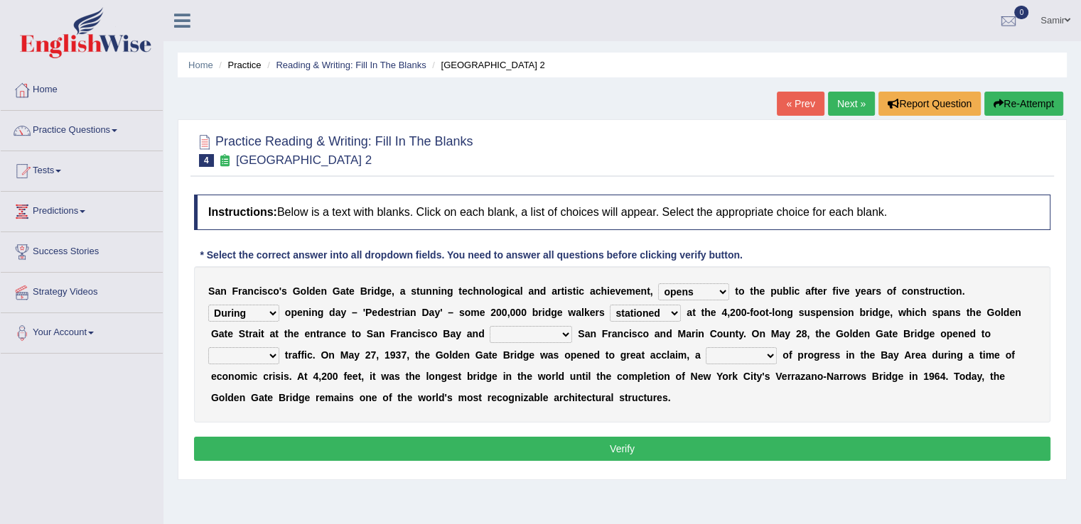
click at [668, 315] on select "stationed looked marveled laughed" at bounding box center [645, 313] width 71 height 17
select select "looked"
click at [610, 305] on select "stationed looked marveled laughed" at bounding box center [645, 313] width 71 height 17
click at [550, 331] on select "separates connects channels differentiates" at bounding box center [530, 334] width 82 height 17
select select "connects"
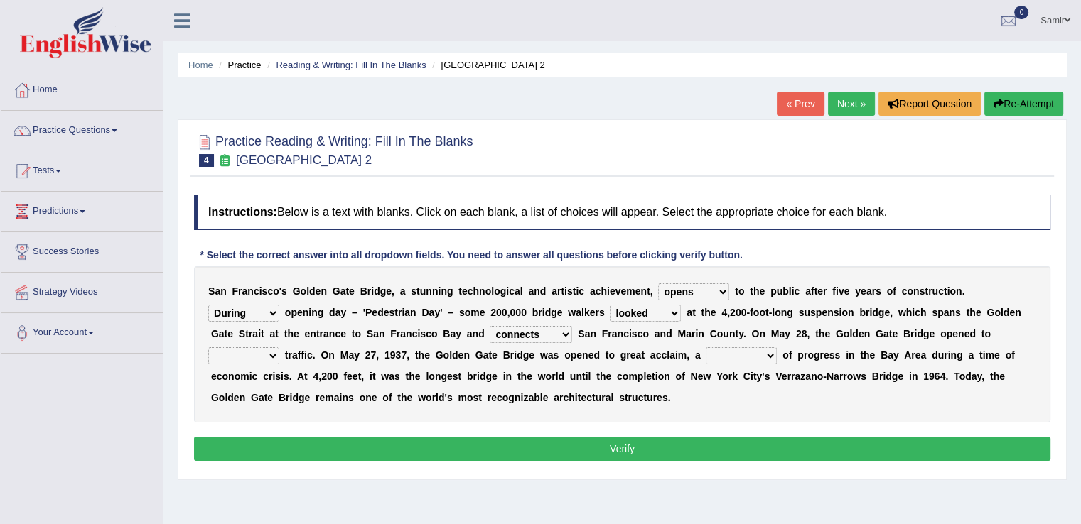
click at [489, 326] on select "separates connects channels differentiates" at bounding box center [530, 334] width 82 height 17
click at [254, 347] on select "aquatic vehicular airborne watertight" at bounding box center [243, 355] width 71 height 17
select select "watertight"
click at [208, 347] on select "aquatic vehicular airborne watertight" at bounding box center [243, 355] width 71 height 17
click at [746, 353] on select "denial symbol technique yield" at bounding box center [740, 355] width 71 height 17
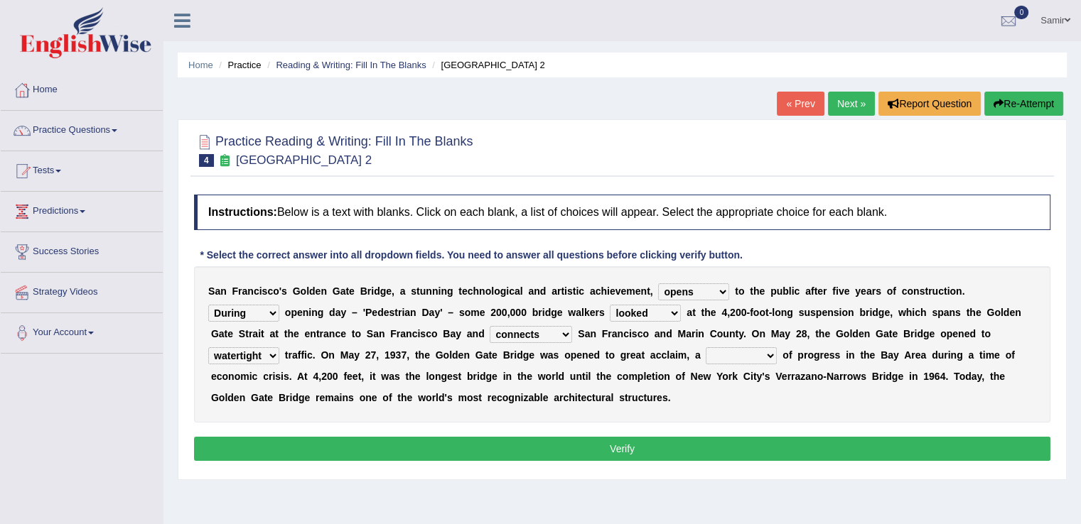
select select "symbol"
click at [705, 347] on select "denial symbol technique yield" at bounding box center [740, 355] width 71 height 17
click at [755, 449] on button "Verify" at bounding box center [622, 449] width 856 height 24
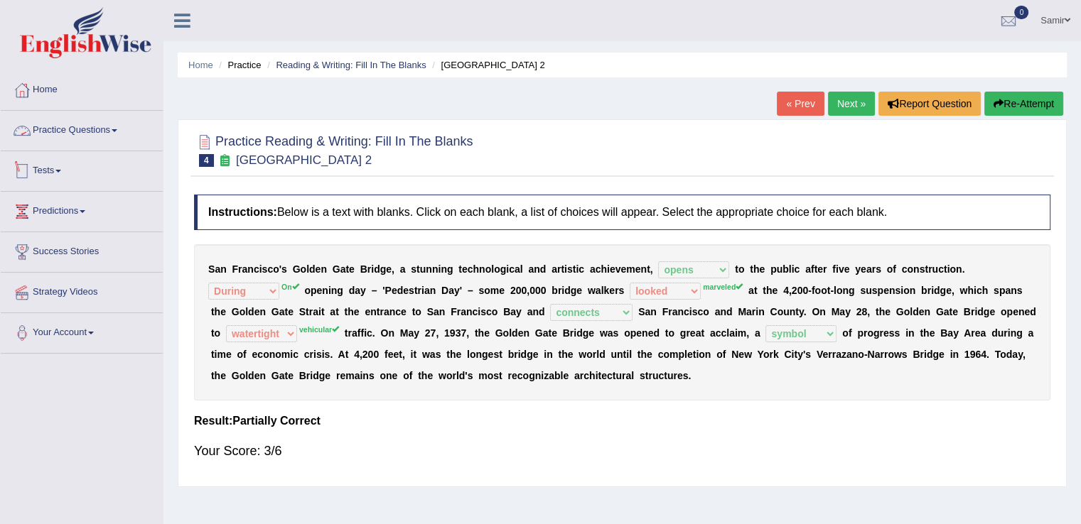
click at [97, 139] on link "Practice Questions" at bounding box center [82, 129] width 162 height 36
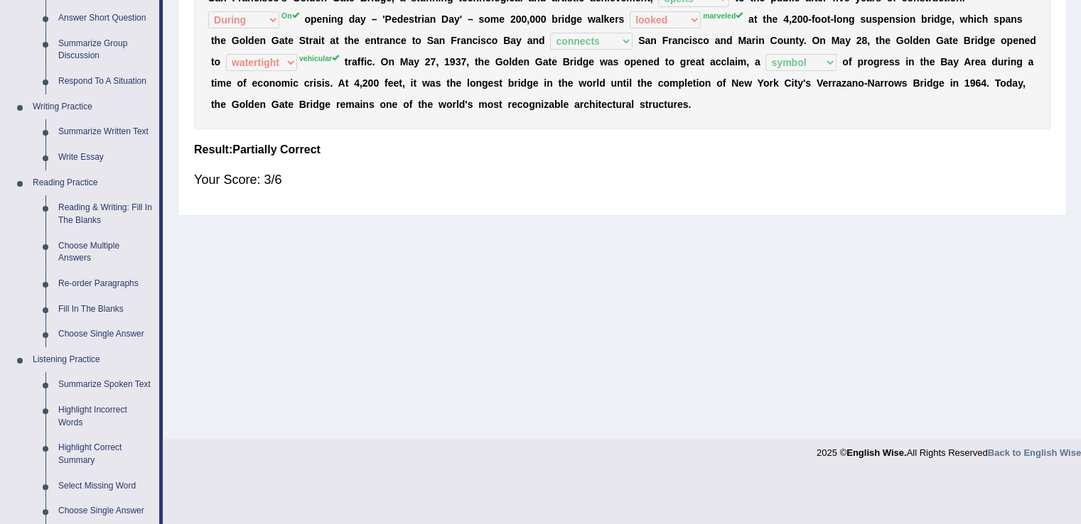
scroll to position [274, 0]
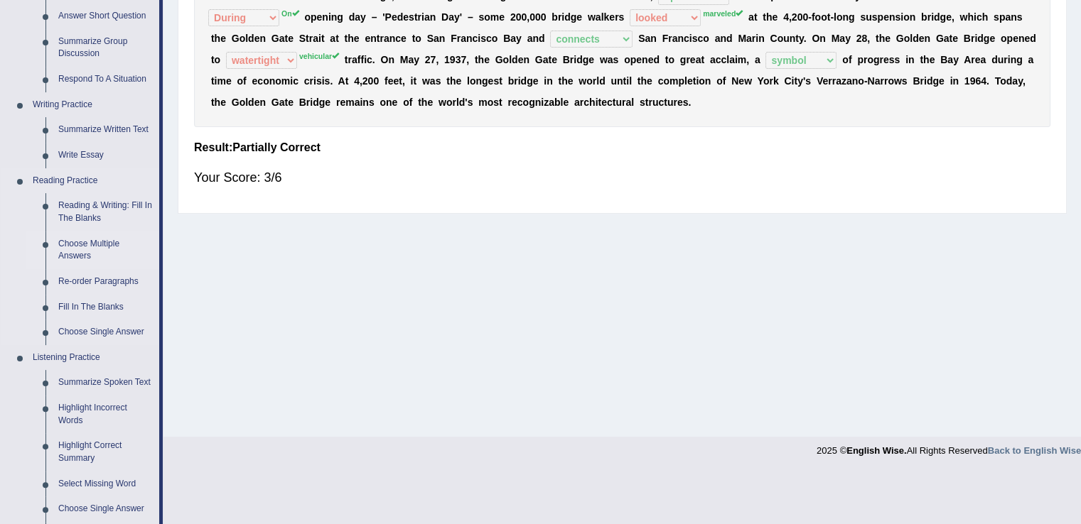
click at [85, 251] on link "Choose Multiple Answers" at bounding box center [105, 251] width 107 height 38
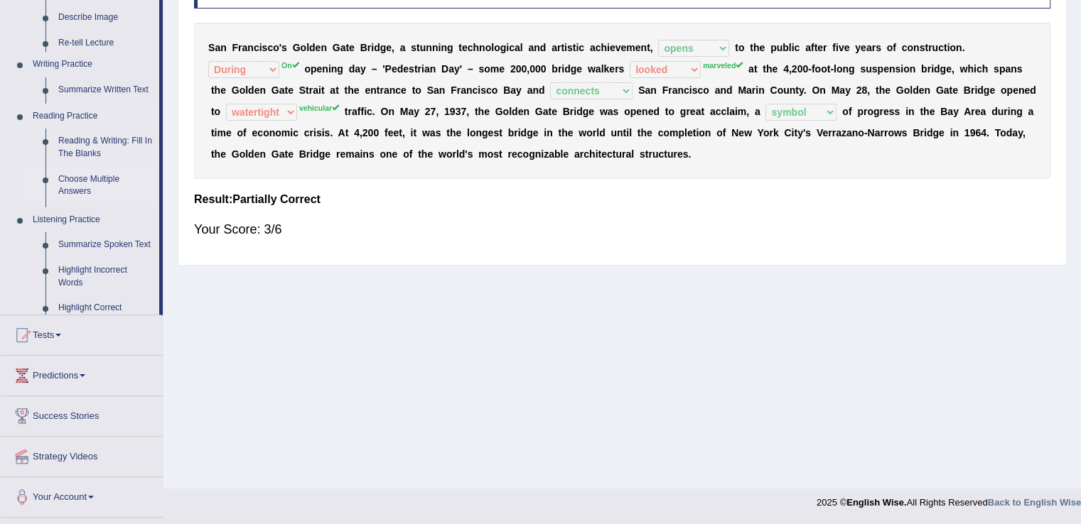
scroll to position [222, 0]
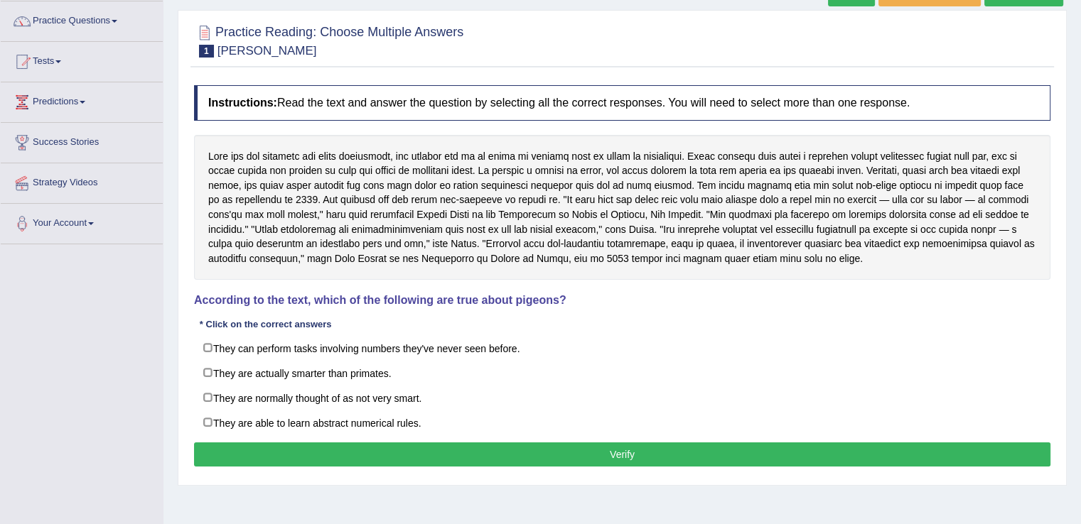
scroll to position [108, 0]
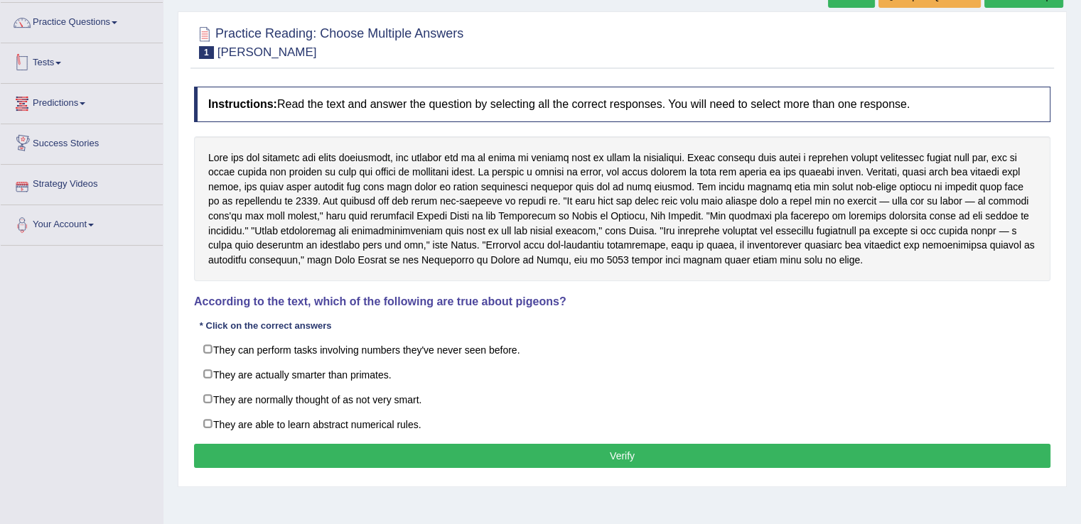
click at [58, 61] on link "Tests" at bounding box center [82, 61] width 162 height 36
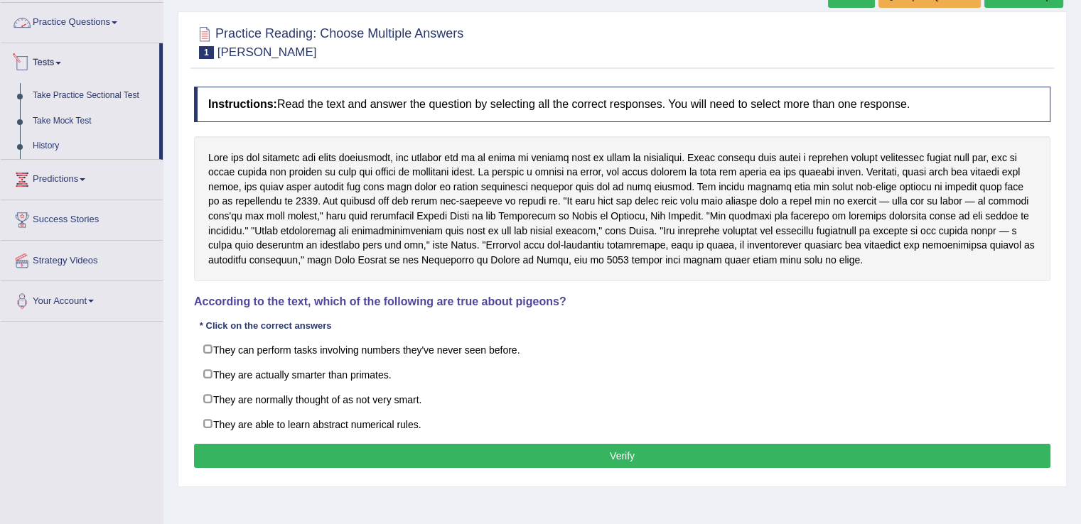
click at [94, 27] on link "Practice Questions" at bounding box center [82, 21] width 162 height 36
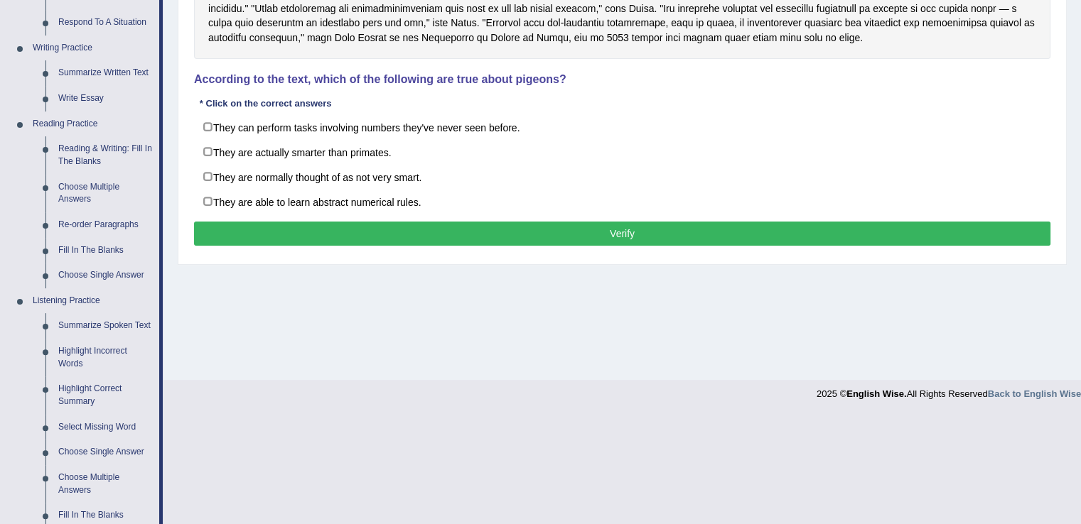
scroll to position [332, 0]
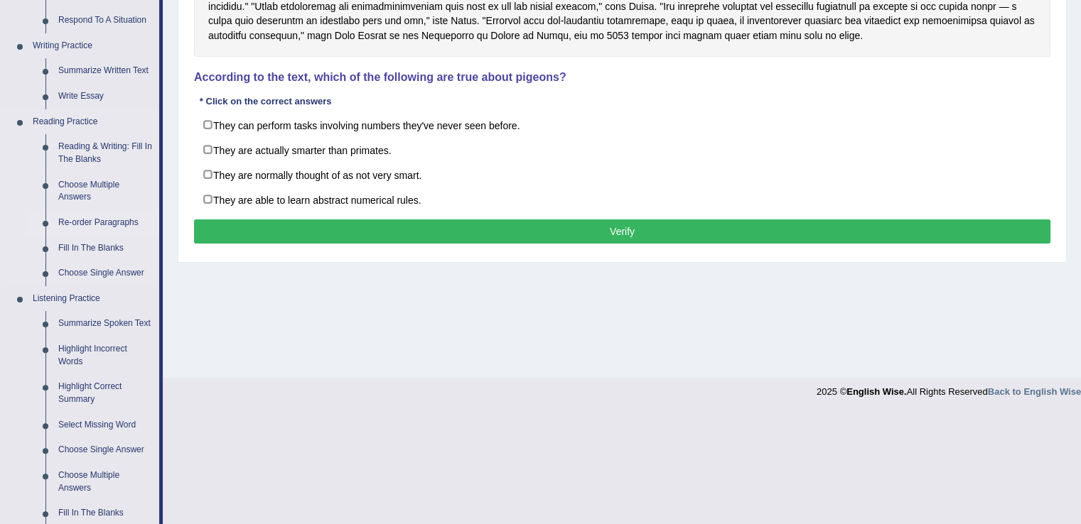
click at [126, 223] on link "Re-order Paragraphs" at bounding box center [105, 223] width 107 height 26
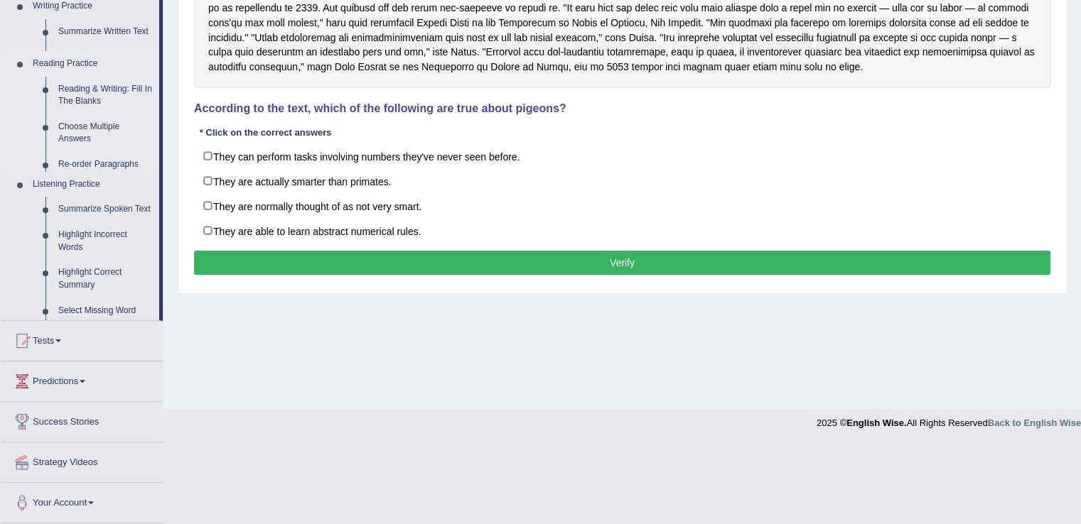
scroll to position [222, 0]
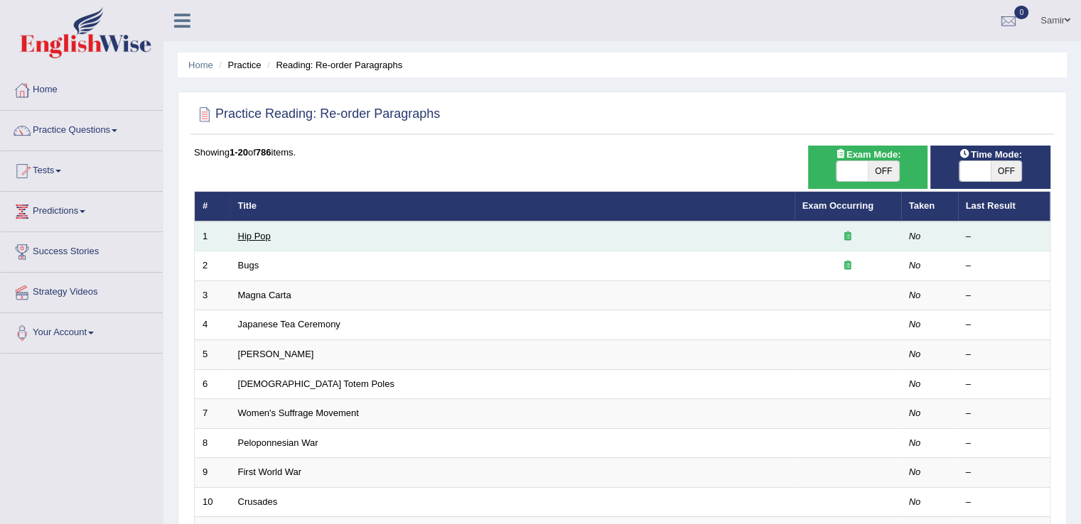
click at [260, 238] on link "Hip Pop" at bounding box center [254, 236] width 33 height 11
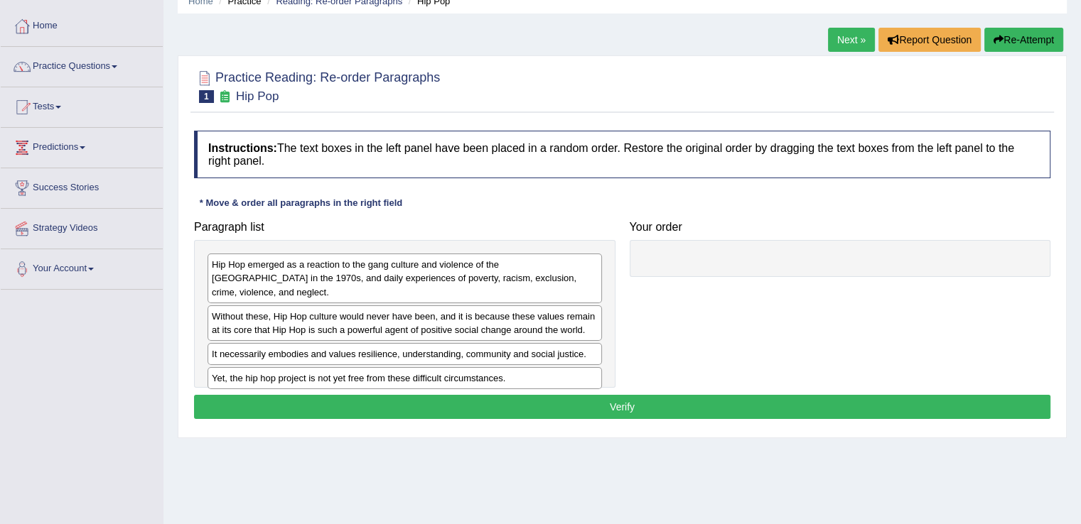
scroll to position [69, 0]
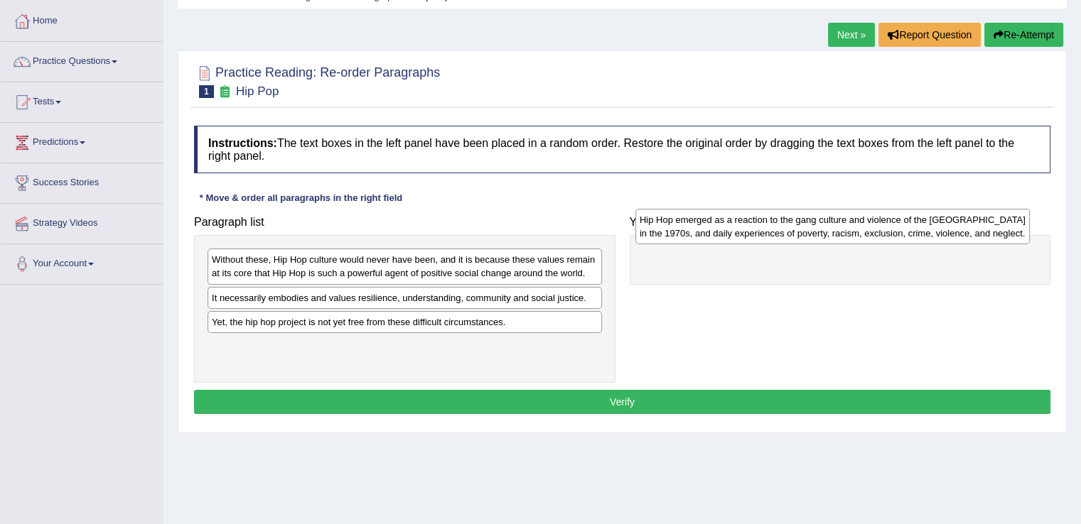
drag, startPoint x: 331, startPoint y: 263, endPoint x: 754, endPoint y: 248, distance: 423.0
click at [754, 244] on div "Hip Hop emerged as a reaction to the gang culture and violence of the [GEOGRAPH…" at bounding box center [832, 227] width 394 height 36
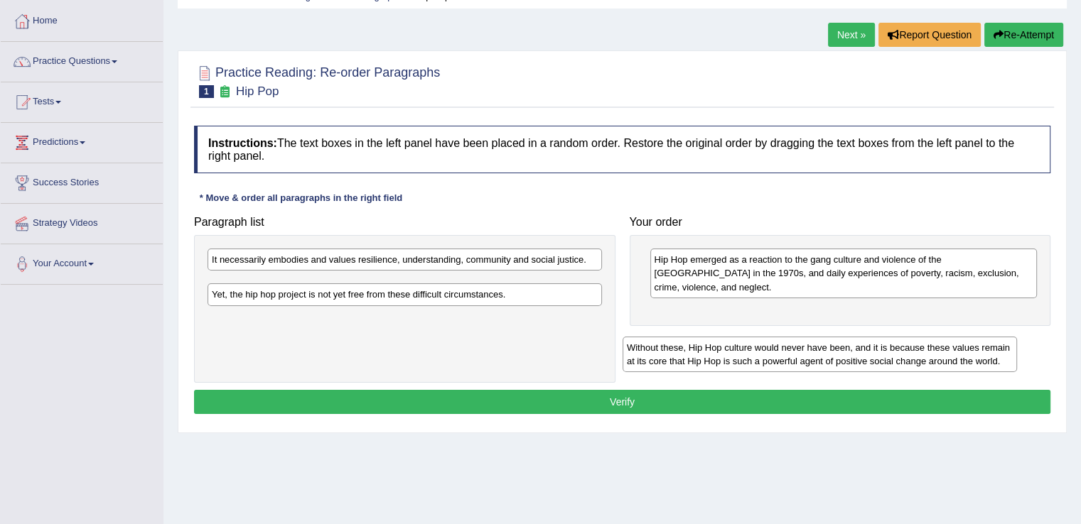
drag, startPoint x: 355, startPoint y: 274, endPoint x: 769, endPoint y: 336, distance: 418.9
click at [769, 337] on div "Without these, Hip Hop culture would never have been, and it is because these v…" at bounding box center [819, 355] width 394 height 36
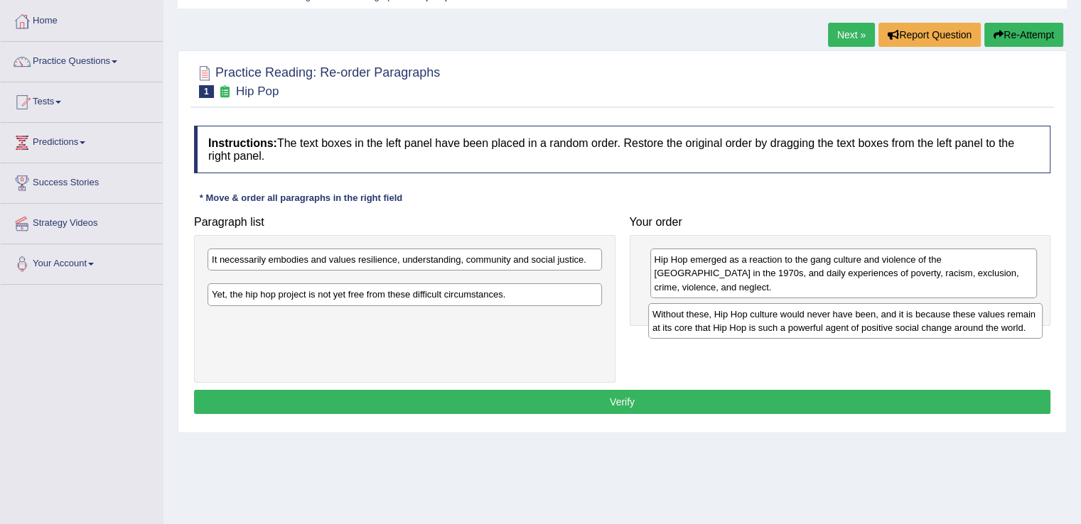
drag, startPoint x: 372, startPoint y: 296, endPoint x: 811, endPoint y: 314, distance: 439.4
click at [811, 314] on div "Without these, Hip Hop culture would never have been, and it is because these v…" at bounding box center [845, 321] width 394 height 36
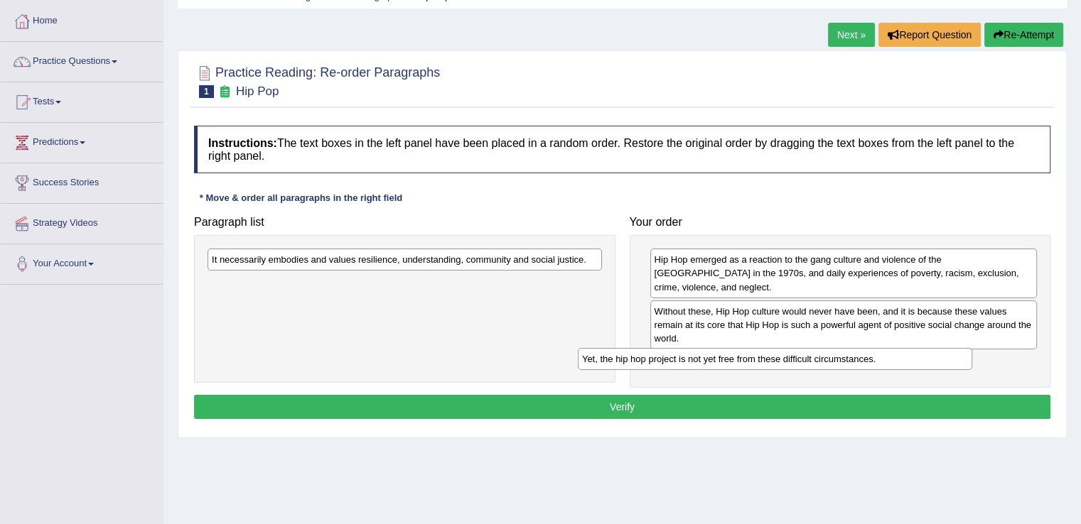
drag, startPoint x: 295, startPoint y: 291, endPoint x: 670, endPoint y: 366, distance: 382.6
click at [670, 366] on div "Yet, the hip hop project is not yet free from these difficult circumstances." at bounding box center [775, 359] width 394 height 22
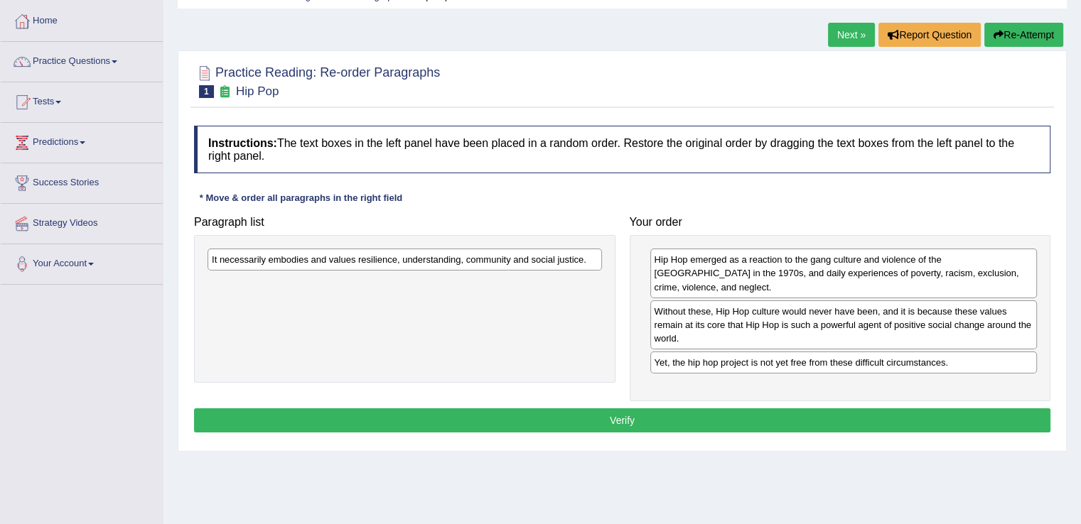
click at [463, 265] on div "It necessarily embodies and values resilience, understanding, community and soc…" at bounding box center [404, 260] width 394 height 22
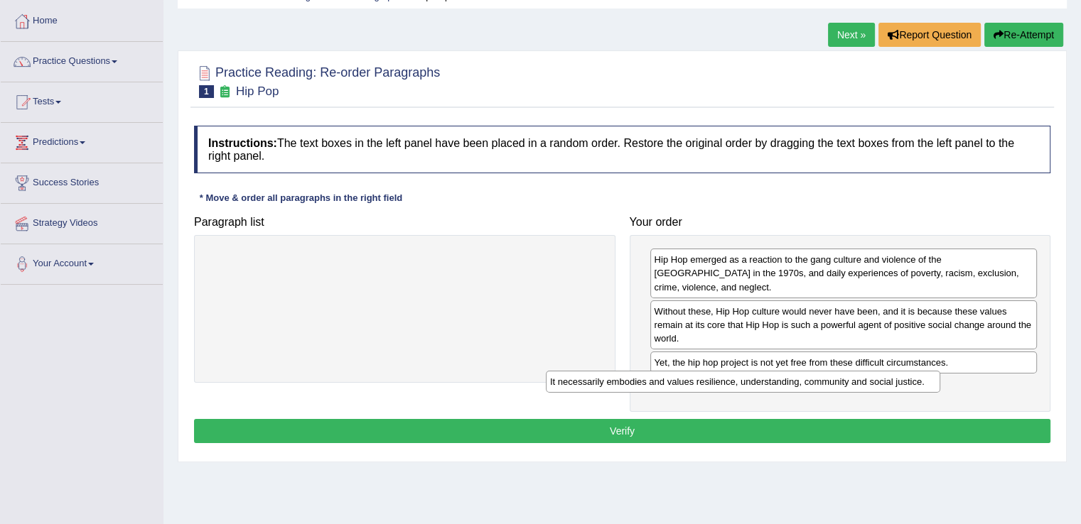
drag, startPoint x: 462, startPoint y: 255, endPoint x: 818, endPoint y: 364, distance: 371.7
click at [818, 371] on div "It necessarily embodies and values resilience, understanding, community and soc…" at bounding box center [743, 382] width 394 height 22
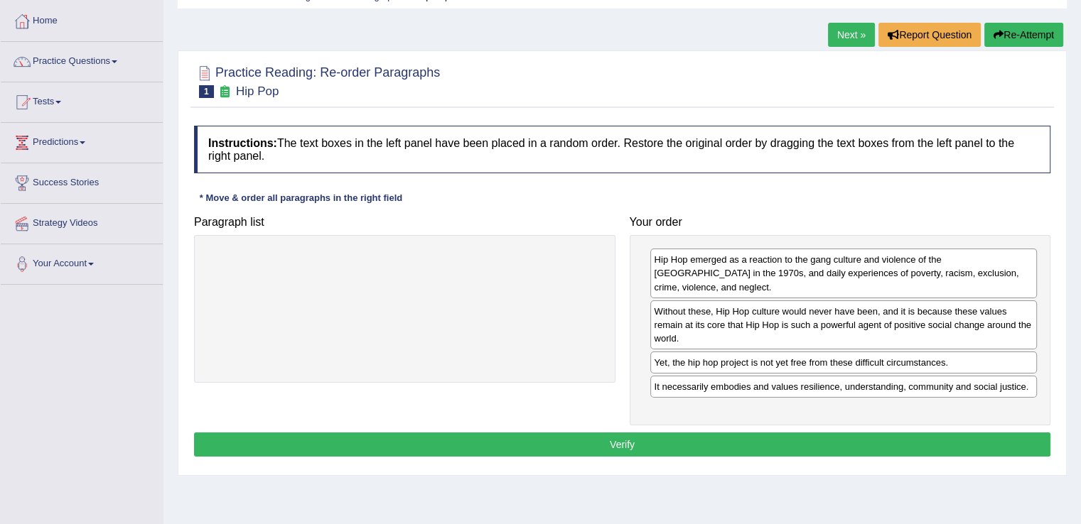
click at [756, 433] on button "Verify" at bounding box center [622, 445] width 856 height 24
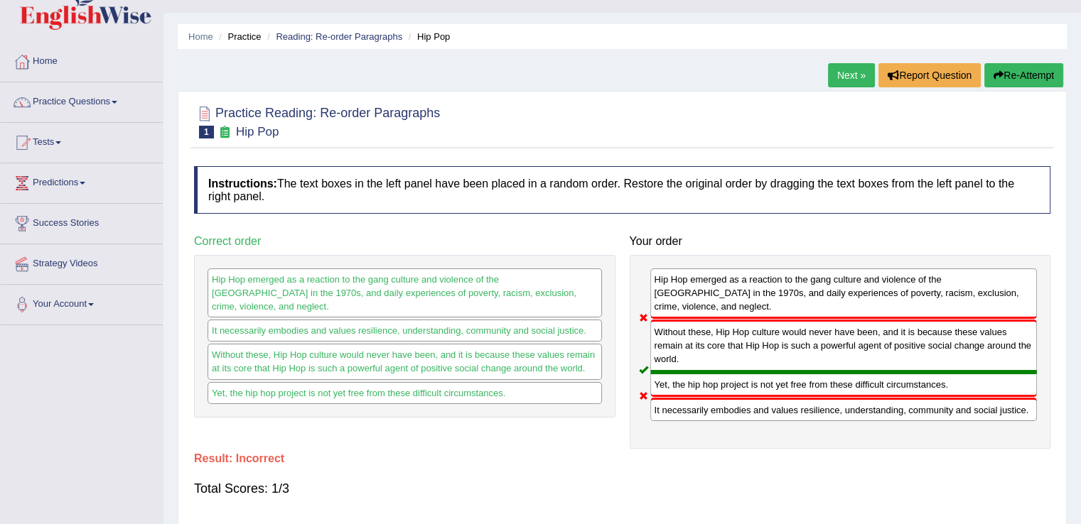
scroll to position [24, 0]
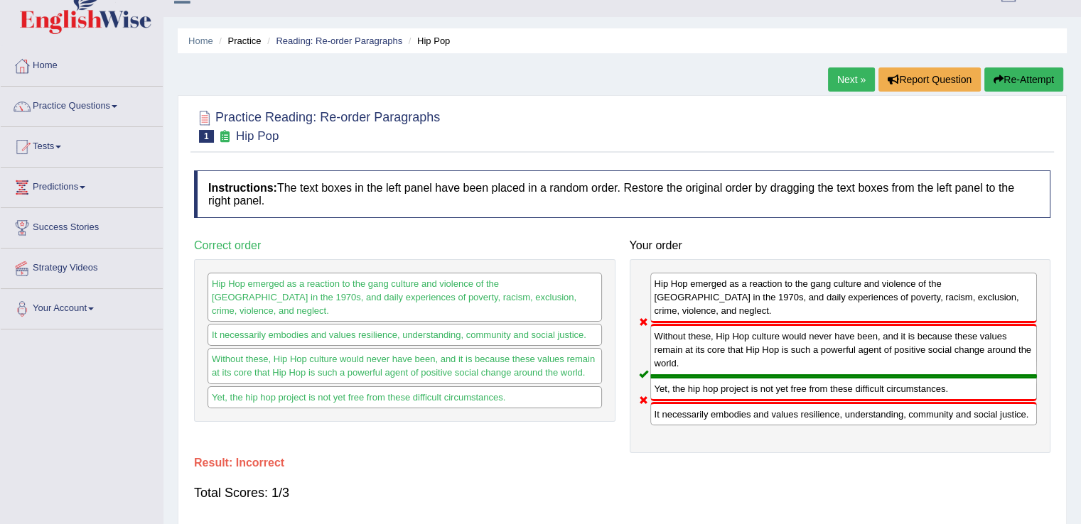
click at [832, 70] on link "Next »" at bounding box center [851, 79] width 47 height 24
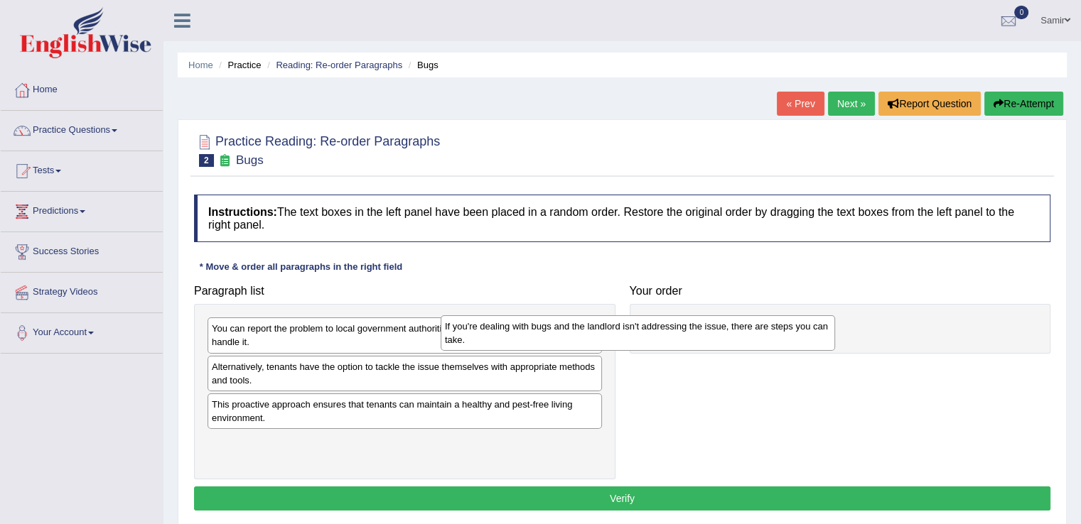
drag, startPoint x: 380, startPoint y: 373, endPoint x: 615, endPoint y: 332, distance: 238.6
click at [615, 332] on div "If you're dealing with bugs and the landlord isn't addressing the issue, there …" at bounding box center [637, 333] width 394 height 36
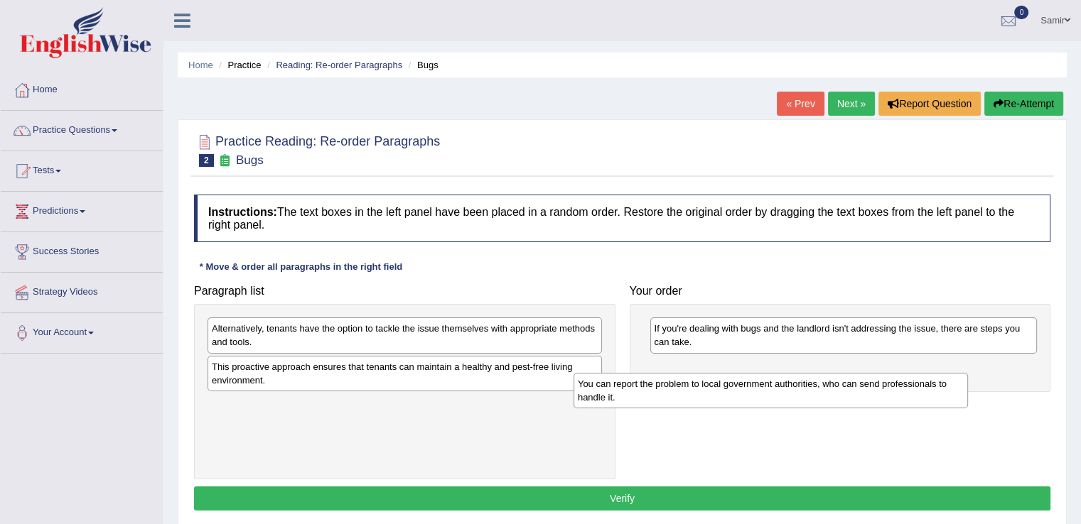
drag, startPoint x: 271, startPoint y: 347, endPoint x: 642, endPoint y: 404, distance: 375.2
click at [642, 404] on div "You can report the problem to local government authorities, who can send profes…" at bounding box center [770, 391] width 394 height 36
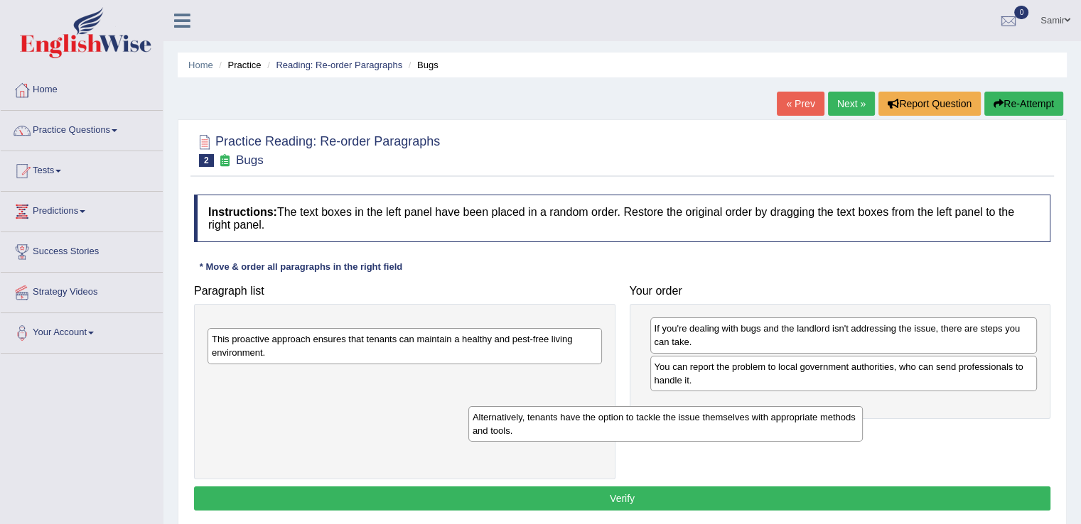
drag, startPoint x: 423, startPoint y: 324, endPoint x: 718, endPoint y: 414, distance: 309.0
click at [718, 414] on div "Alternatively, tenants have the option to tackle the issue themselves with appr…" at bounding box center [665, 424] width 394 height 36
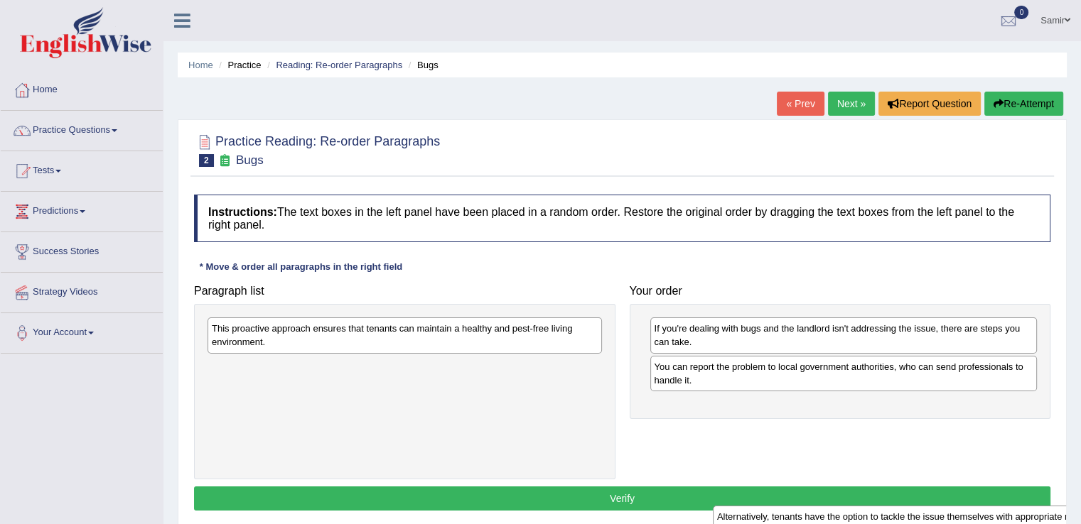
drag, startPoint x: 315, startPoint y: 335, endPoint x: 848, endPoint y: 487, distance: 554.6
click at [848, 506] on div "Alternatively, tenants have the option to tackle the issue themselves with appr…" at bounding box center [910, 524] width 394 height 36
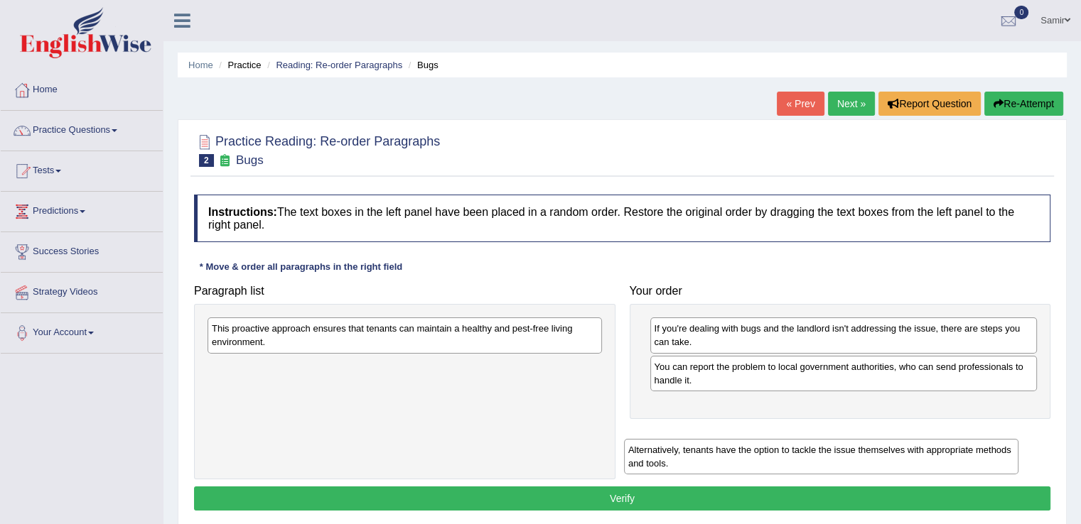
drag, startPoint x: 459, startPoint y: 368, endPoint x: 875, endPoint y: 423, distance: 419.9
click at [875, 439] on div "Alternatively, tenants have the option to tackle the issue themselves with appr…" at bounding box center [821, 457] width 394 height 36
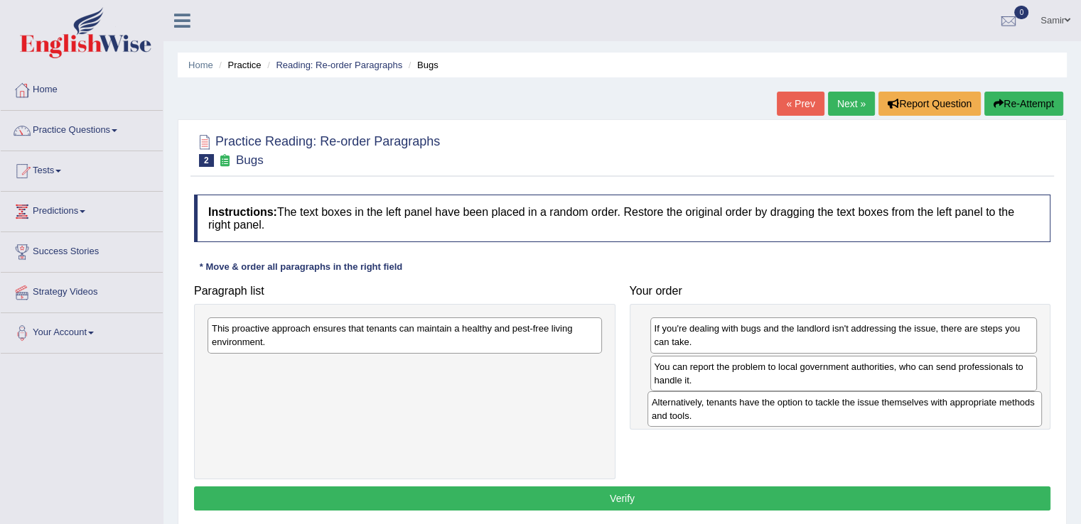
drag, startPoint x: 381, startPoint y: 366, endPoint x: 821, endPoint y: 401, distance: 441.2
click at [821, 401] on div "Alternatively, tenants have the option to tackle the issue themselves with appr…" at bounding box center [844, 409] width 394 height 36
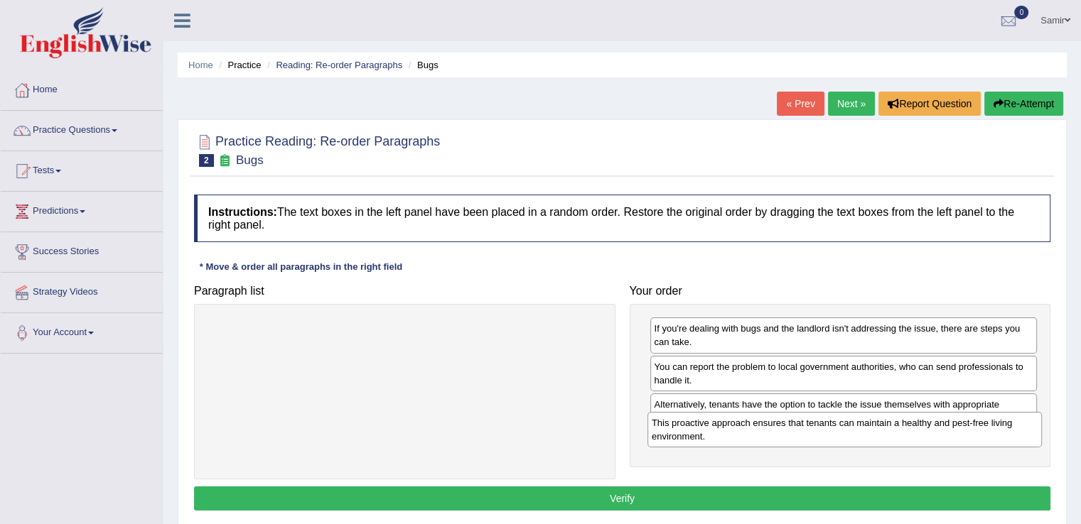
drag, startPoint x: 458, startPoint y: 320, endPoint x: 899, endPoint y: 414, distance: 450.5
click at [899, 414] on div "This proactive approach ensures that tenants can maintain a healthy and pest-fr…" at bounding box center [844, 430] width 394 height 36
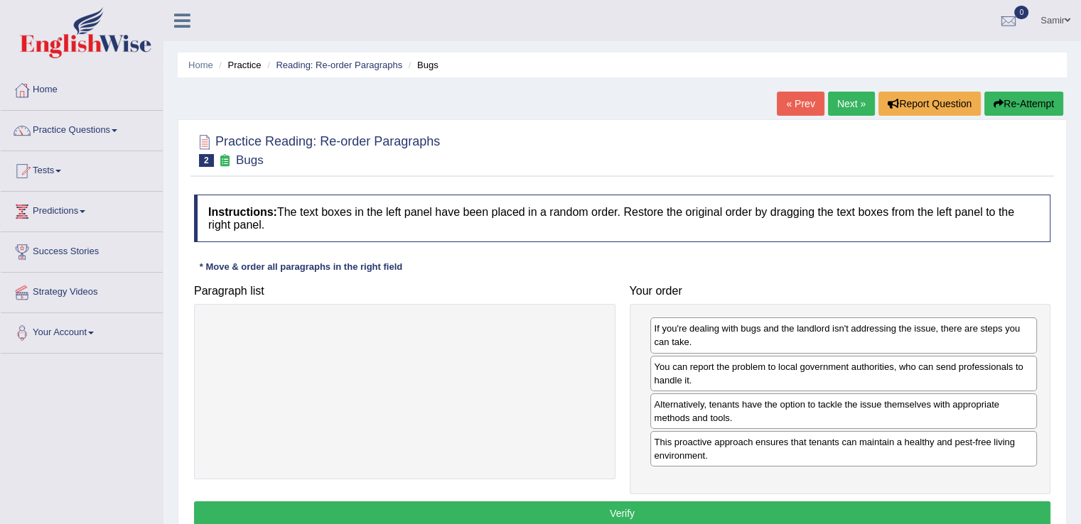
click at [789, 508] on button "Verify" at bounding box center [622, 514] width 856 height 24
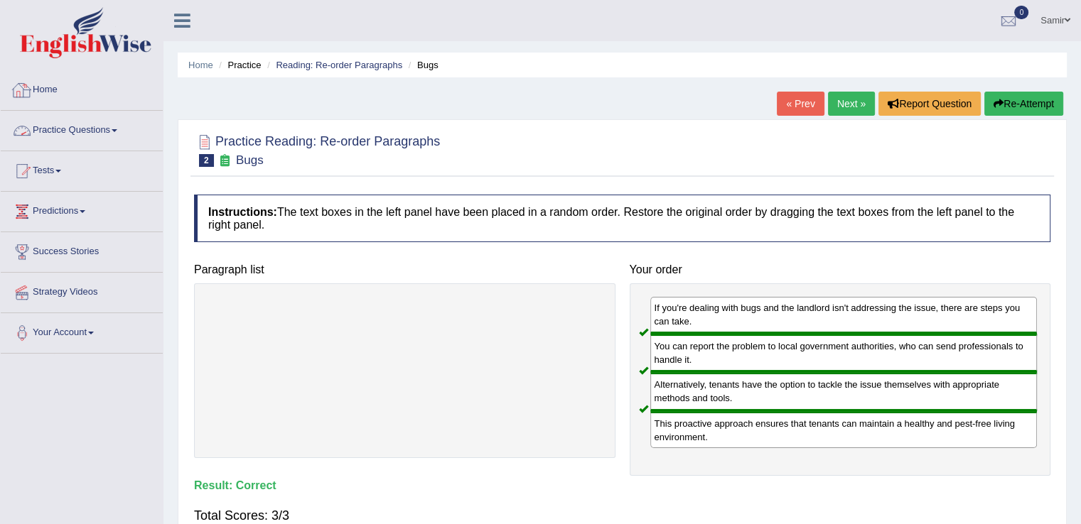
click at [34, 90] on link "Home" at bounding box center [82, 88] width 162 height 36
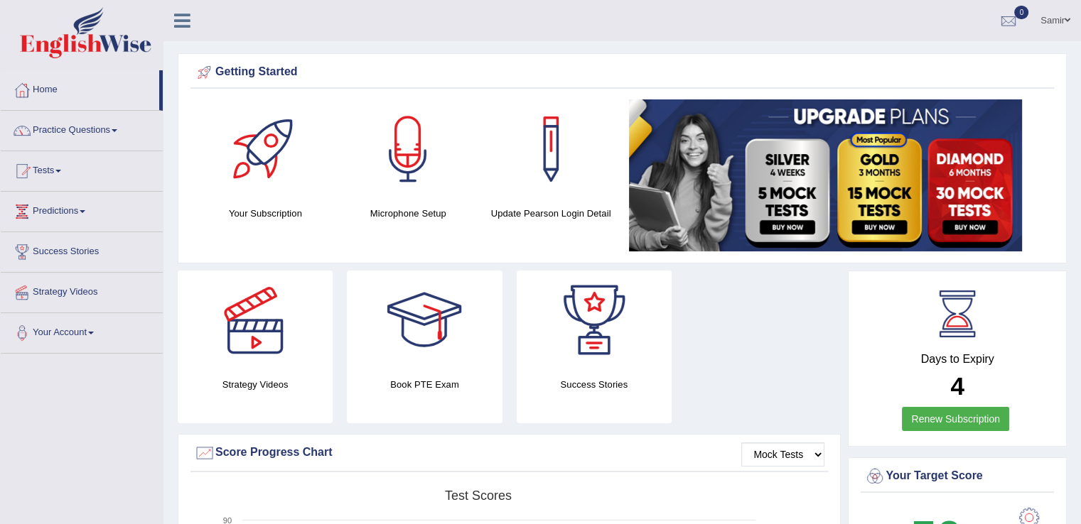
click at [1057, 24] on link "Samir" at bounding box center [1054, 18] width 51 height 37
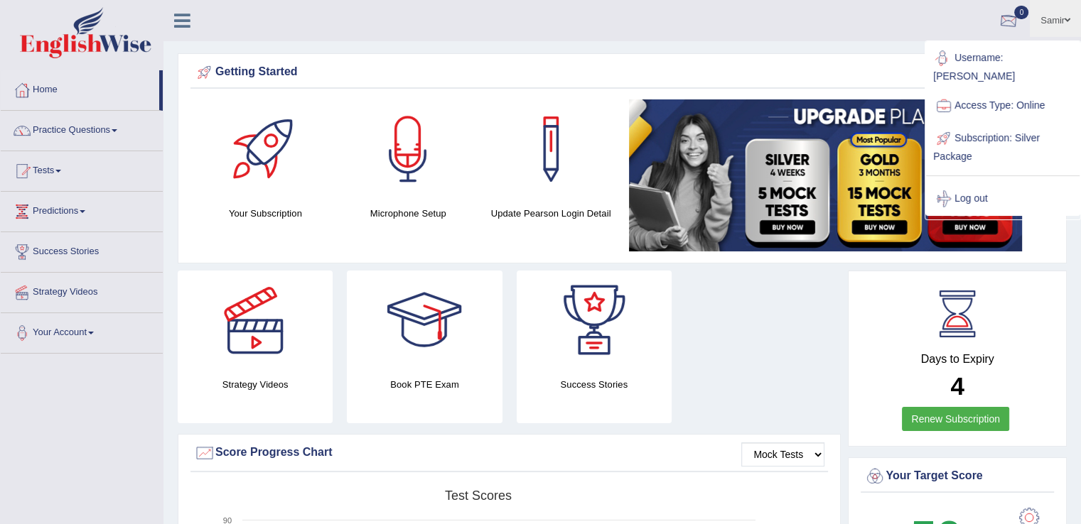
click at [806, 24] on ul "Samir Toggle navigation Username: Samirvohra Access Type: Online Subscription: …" at bounding box center [759, 20] width 642 height 40
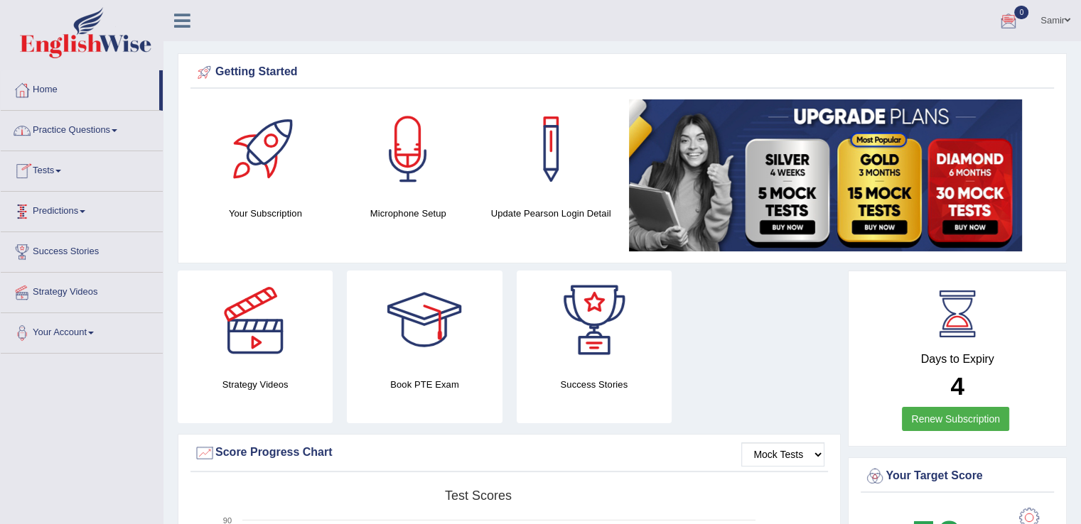
click at [104, 139] on link "Practice Questions" at bounding box center [82, 129] width 162 height 36
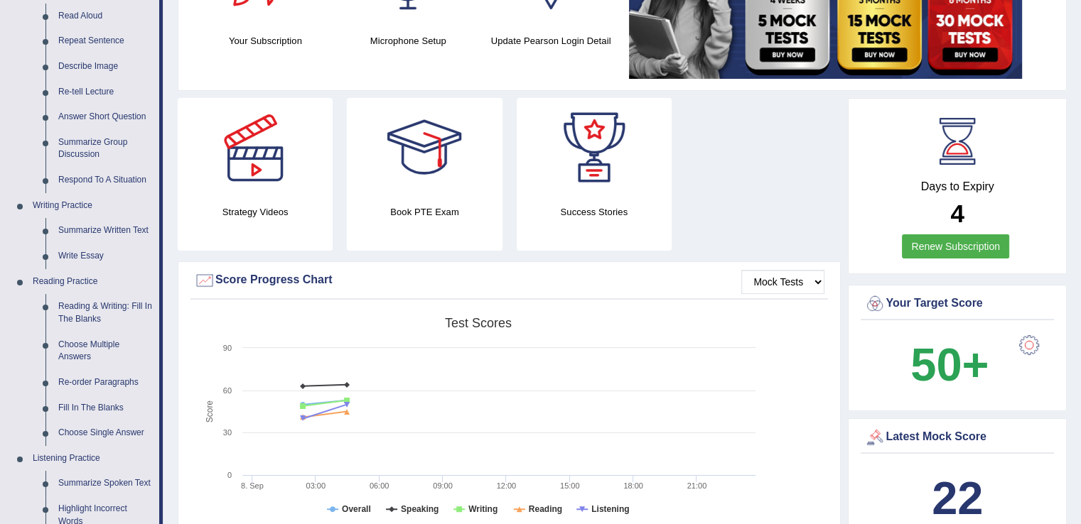
scroll to position [207, 0]
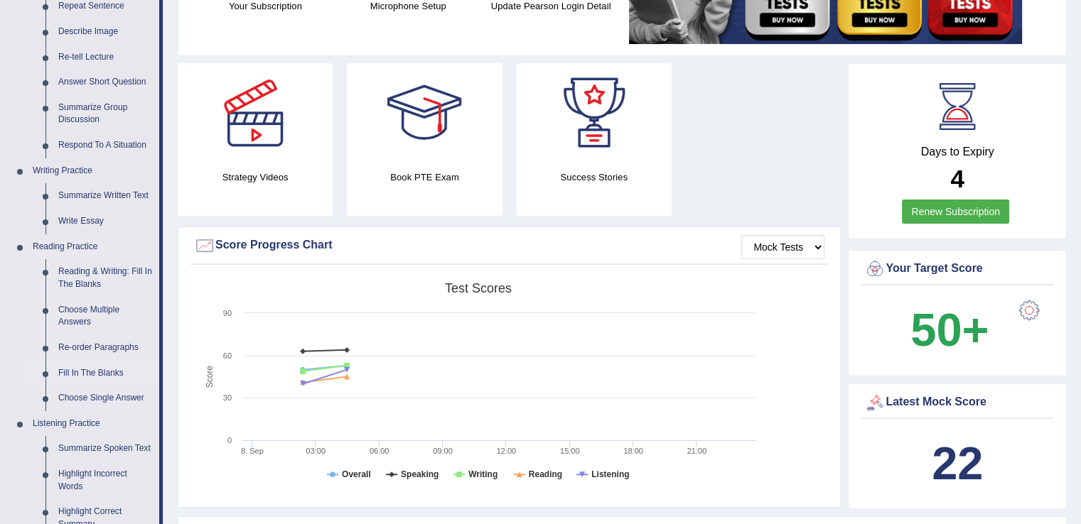
click at [99, 372] on link "Fill In The Blanks" at bounding box center [105, 374] width 107 height 26
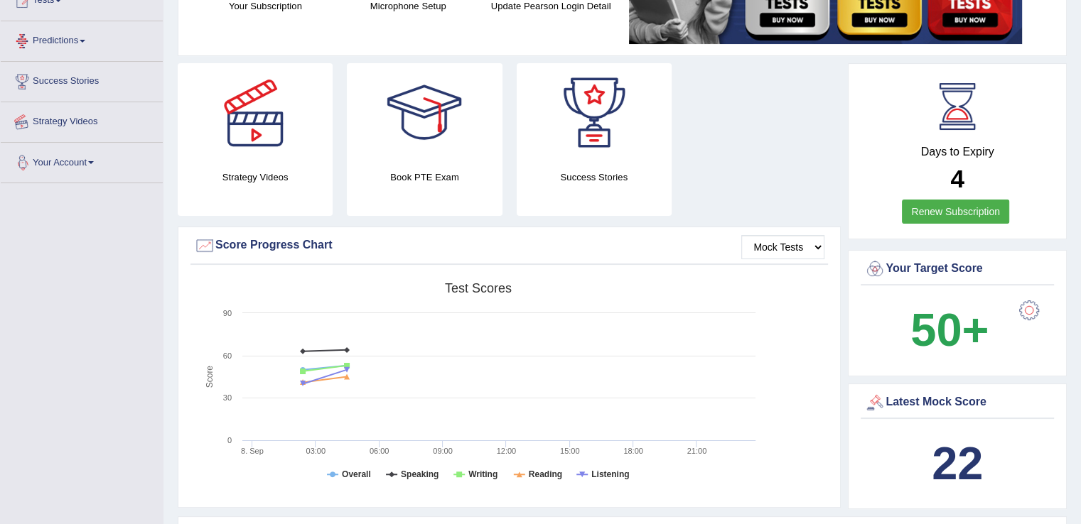
scroll to position [270, 0]
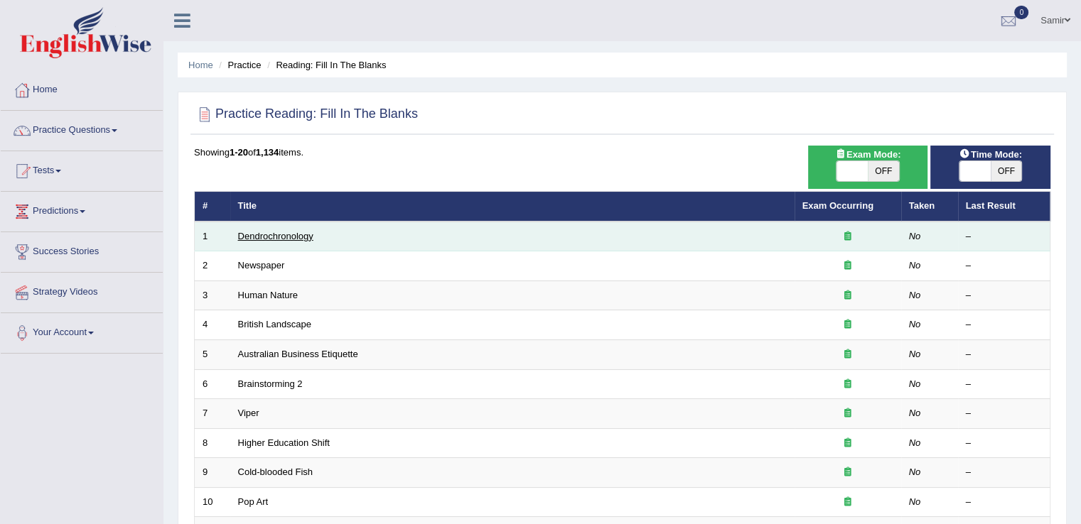
click at [302, 231] on link "Dendrochronology" at bounding box center [275, 236] width 75 height 11
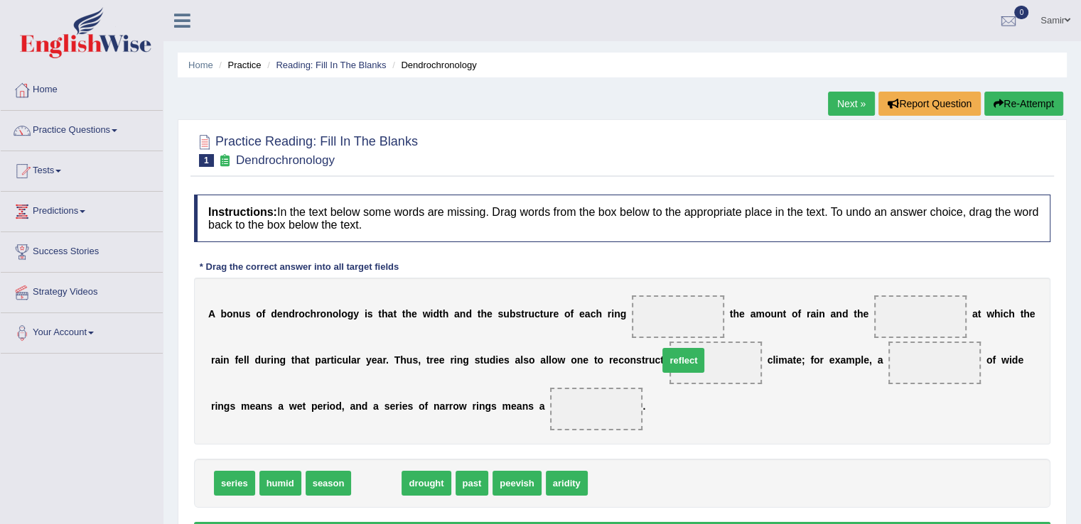
drag, startPoint x: 368, startPoint y: 485, endPoint x: 671, endPoint y: 340, distance: 335.9
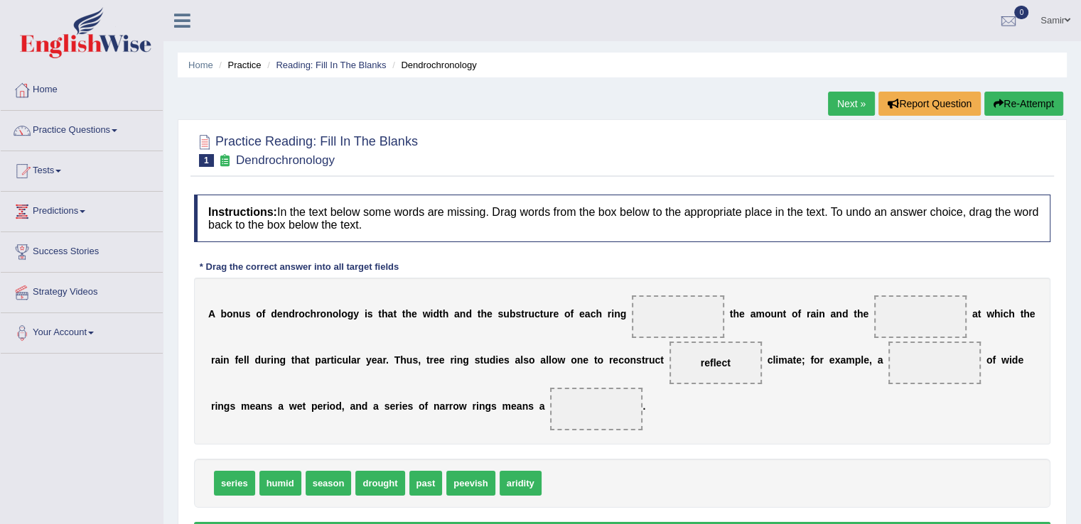
drag, startPoint x: 701, startPoint y: 367, endPoint x: 670, endPoint y: 317, distance: 59.3
click at [670, 317] on div "A b o n u s o f d e n d r o c h r o n o l o g y i s t h a t t h e w i d t h a n…" at bounding box center [622, 361] width 856 height 167
drag, startPoint x: 706, startPoint y: 362, endPoint x: 668, endPoint y: 313, distance: 62.2
drag, startPoint x: 321, startPoint y: 480, endPoint x: 605, endPoint y: 345, distance: 314.3
drag, startPoint x: 681, startPoint y: 312, endPoint x: 851, endPoint y: 298, distance: 170.3
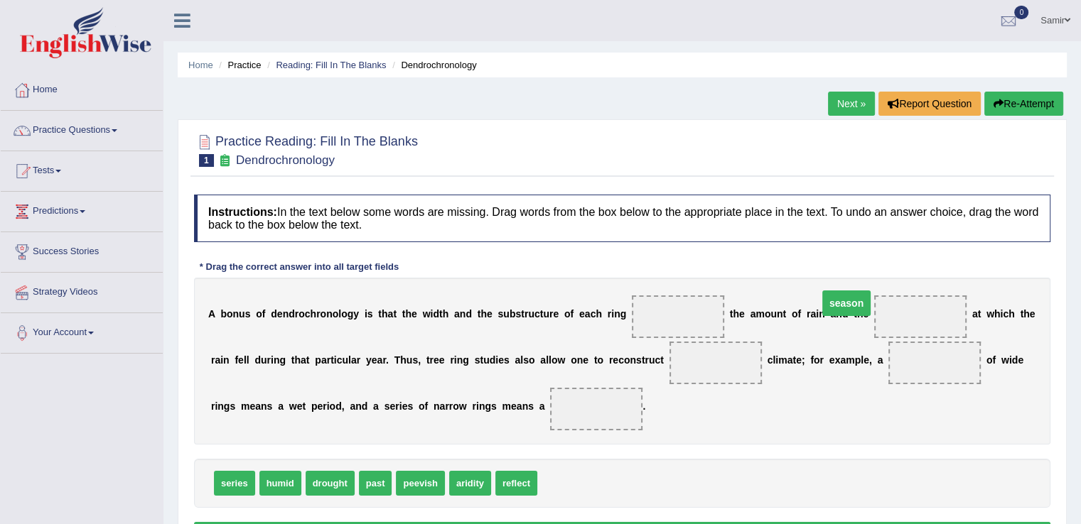
click at [851, 298] on span "season" at bounding box center [846, 304] width 48 height 26
drag, startPoint x: 672, startPoint y: 312, endPoint x: 935, endPoint y: 319, distance: 263.0
drag, startPoint x: 513, startPoint y: 480, endPoint x: 646, endPoint y: 323, distance: 206.7
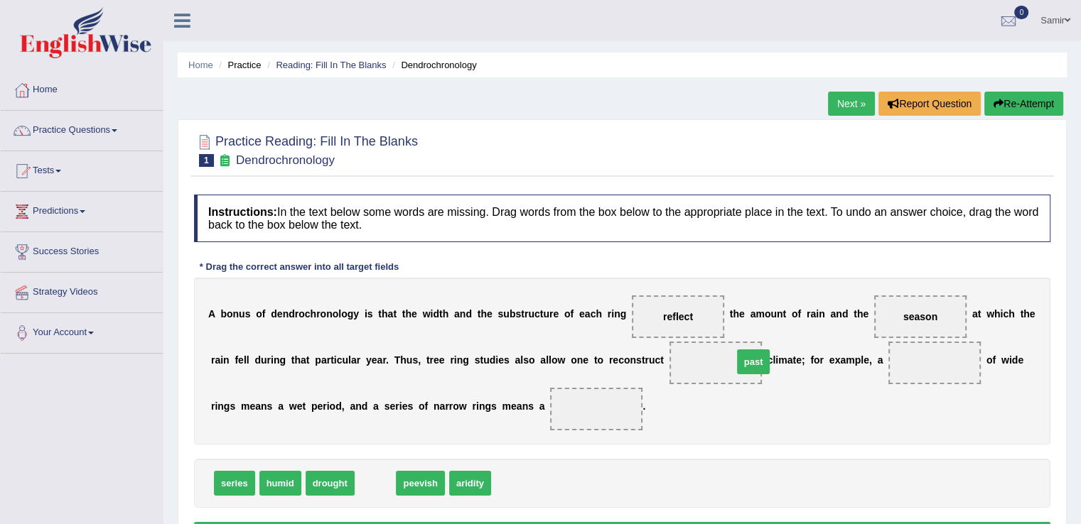
drag, startPoint x: 375, startPoint y: 489, endPoint x: 746, endPoint y: 366, distance: 390.7
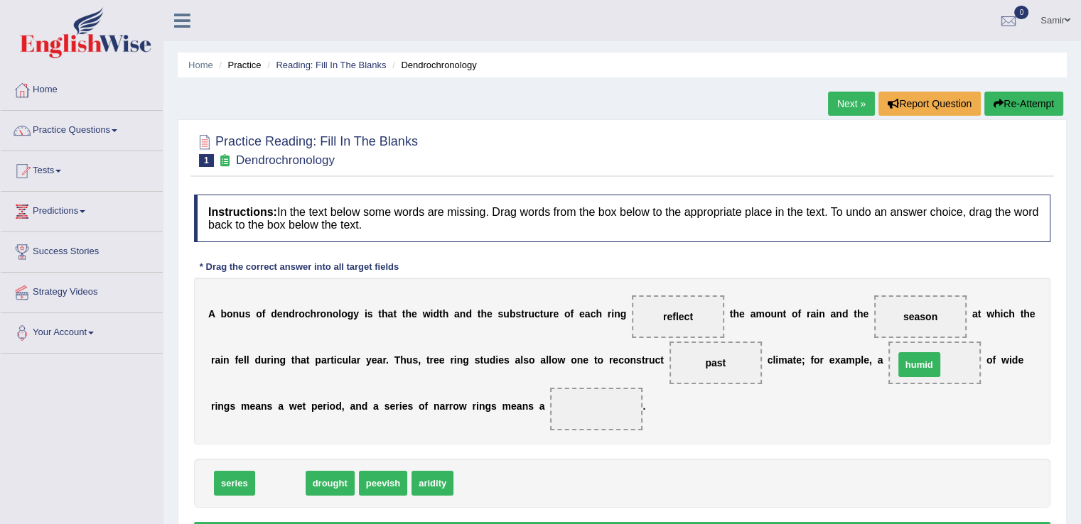
drag, startPoint x: 273, startPoint y: 475, endPoint x: 911, endPoint y: 357, distance: 649.6
drag, startPoint x: 286, startPoint y: 485, endPoint x: 632, endPoint y: 418, distance: 351.5
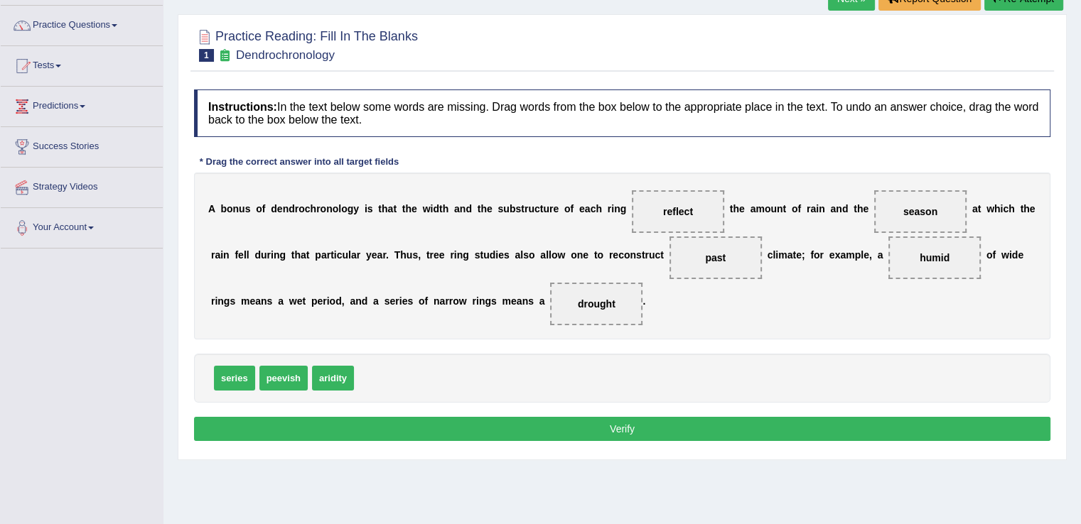
scroll to position [109, 0]
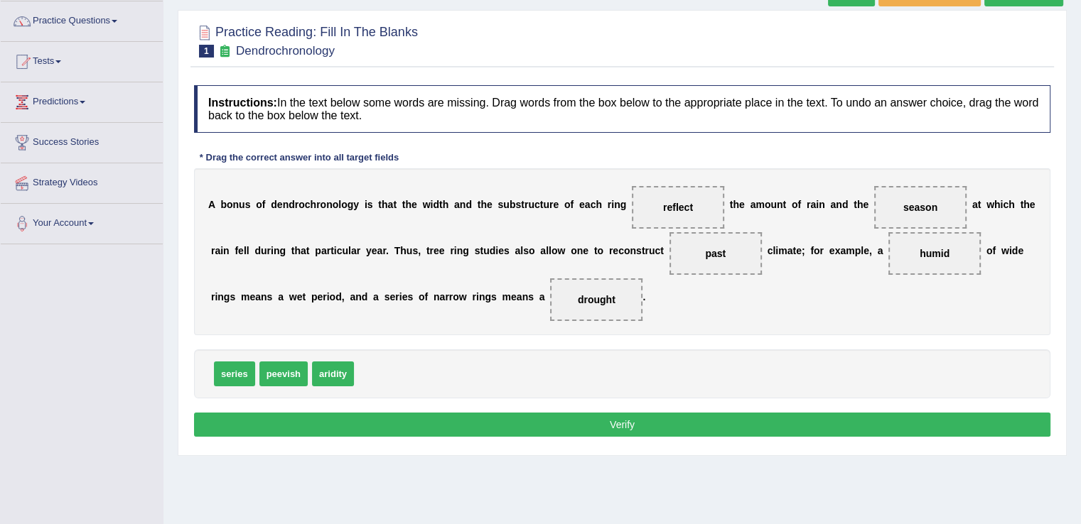
click at [768, 422] on button "Verify" at bounding box center [622, 425] width 856 height 24
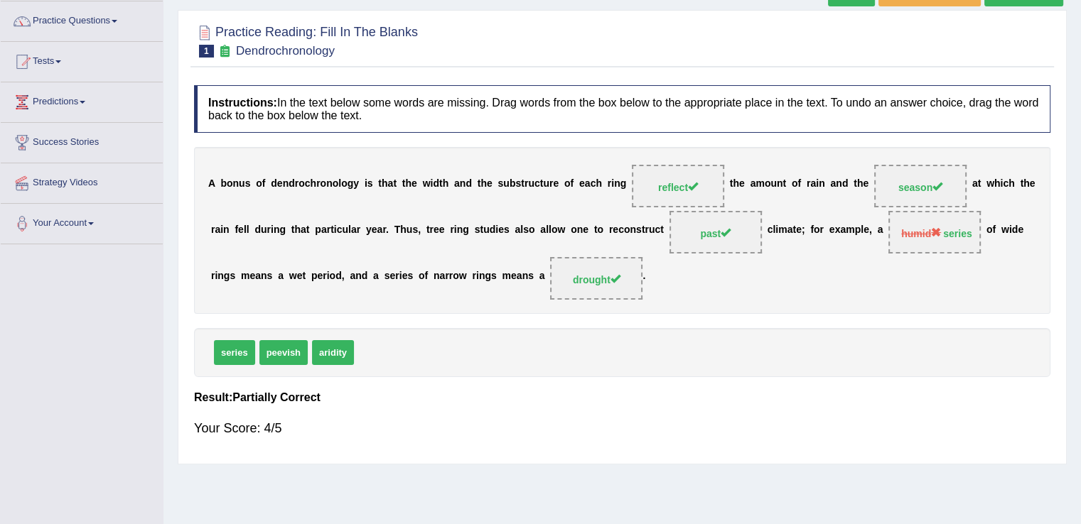
click at [790, 435] on div "Your Score: 4/5" at bounding box center [622, 428] width 856 height 34
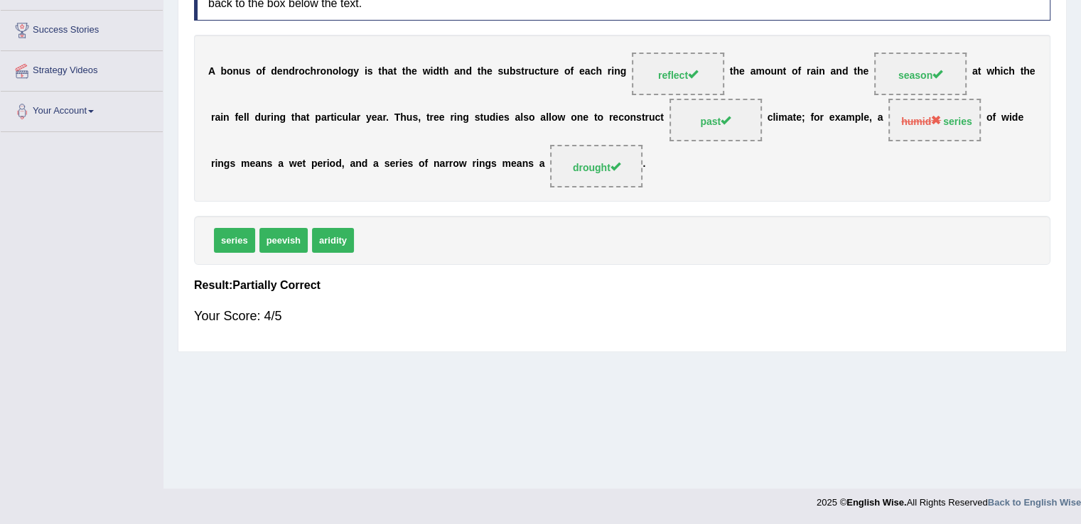
scroll to position [0, 0]
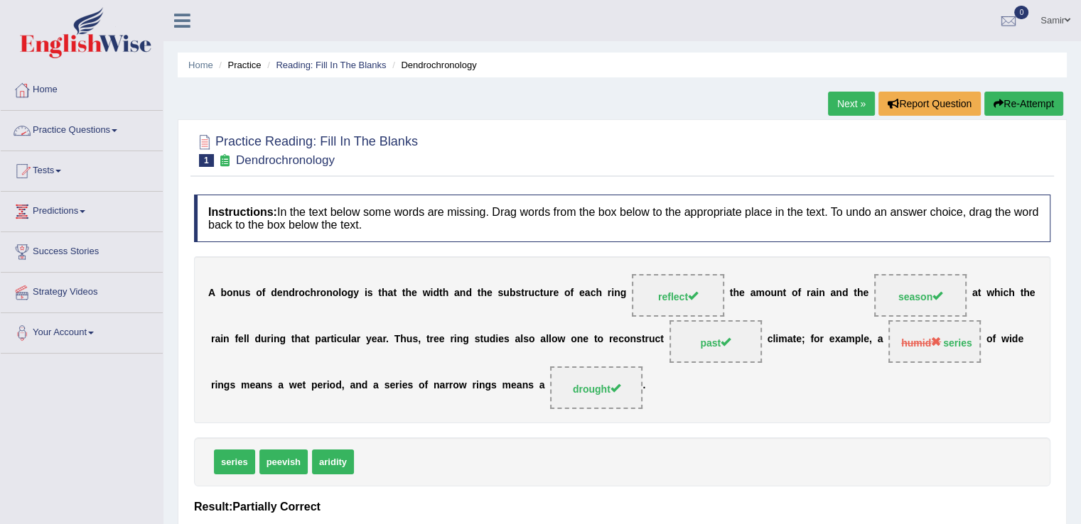
click at [119, 125] on link "Practice Questions" at bounding box center [82, 129] width 162 height 36
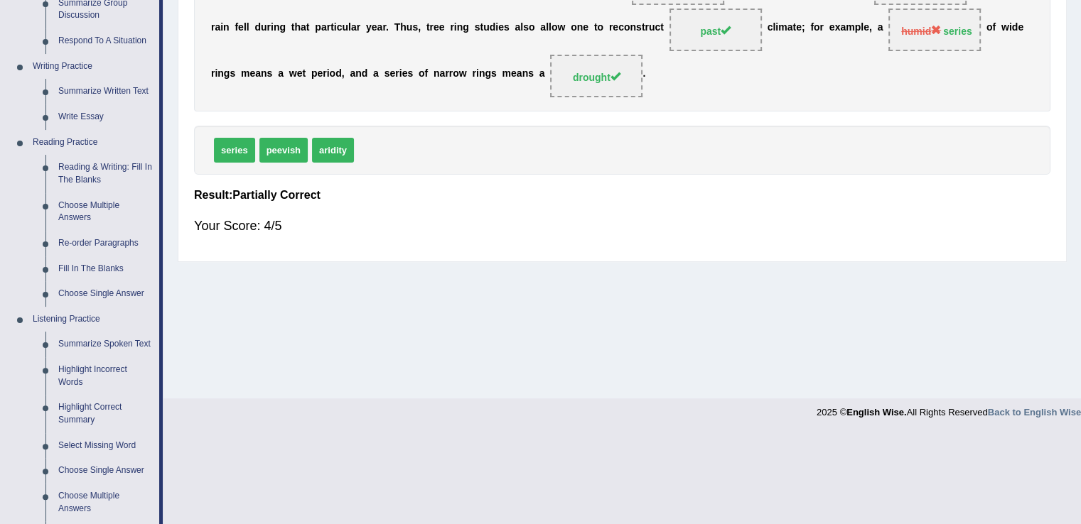
scroll to position [313, 0]
click at [111, 292] on link "Choose Single Answer" at bounding box center [105, 293] width 107 height 26
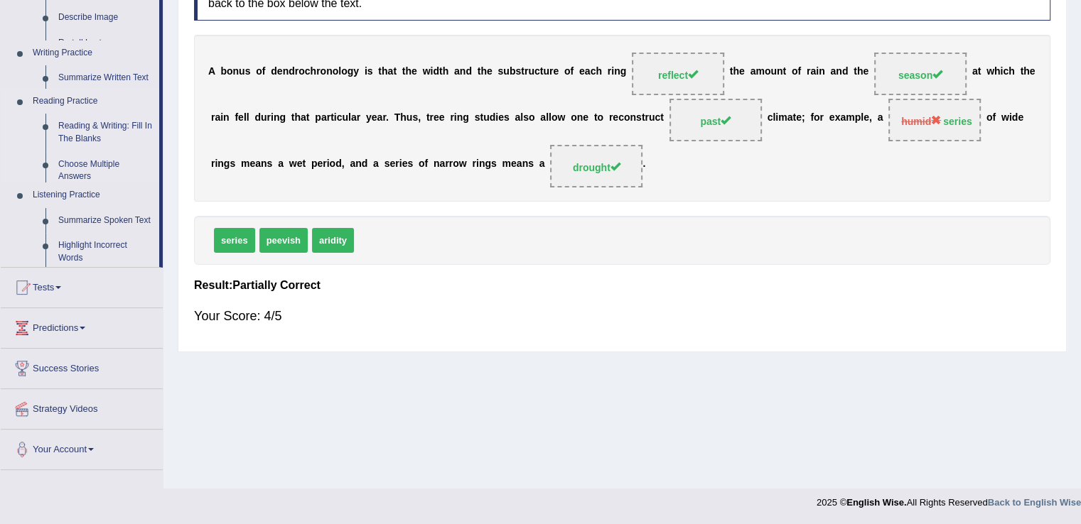
scroll to position [222, 0]
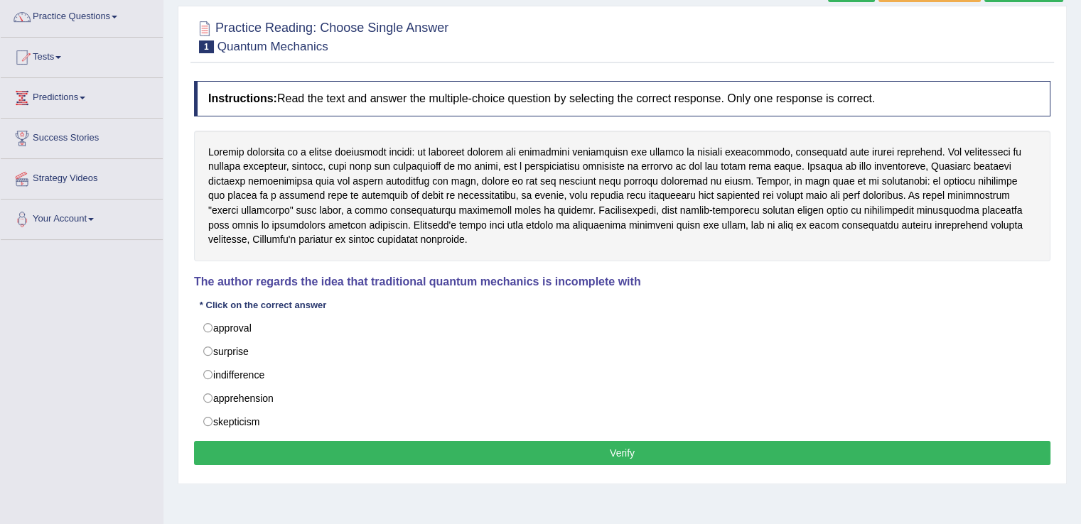
scroll to position [114, 0]
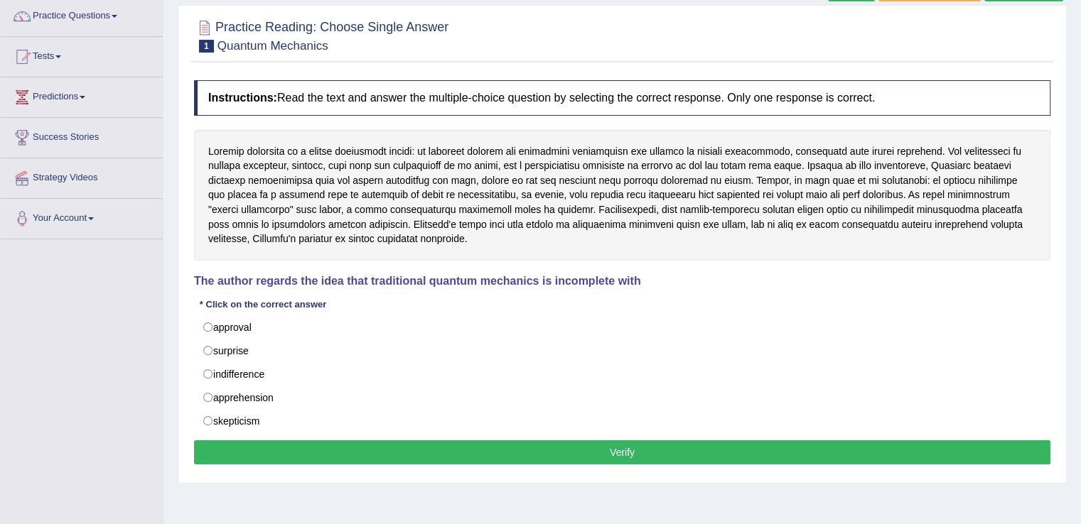
click at [1080, 269] on html "Toggle navigation Home Practice Questions Speaking Practice Read Aloud Repeat S…" at bounding box center [540, 148] width 1081 height 524
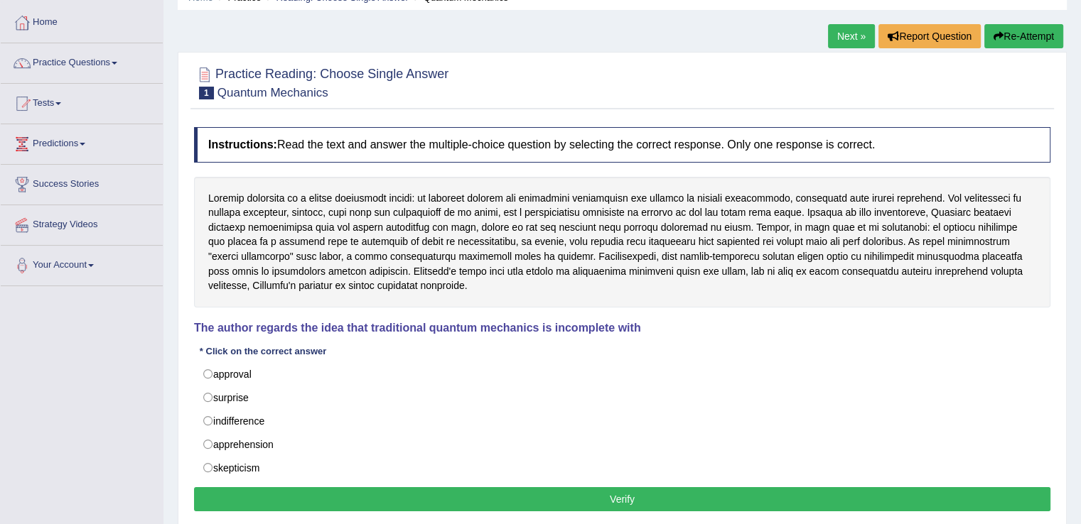
scroll to position [66, 0]
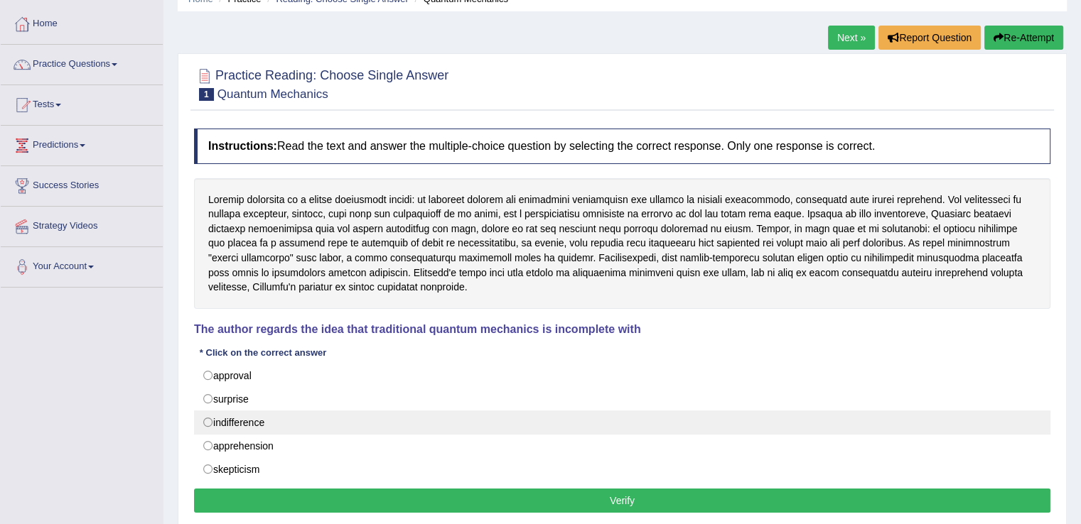
click at [274, 418] on label "indifference" at bounding box center [622, 423] width 856 height 24
radio input "true"
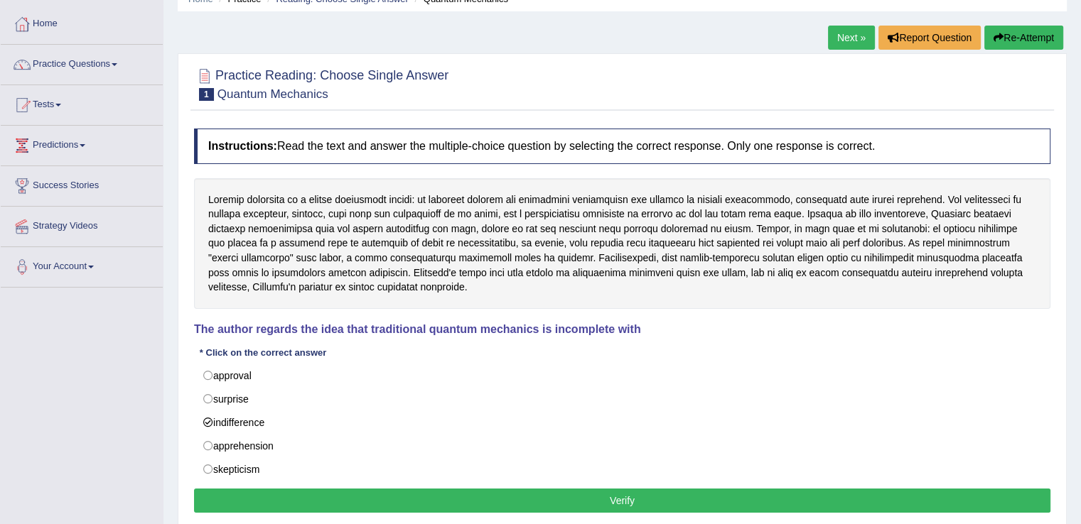
click at [417, 497] on button "Verify" at bounding box center [622, 501] width 856 height 24
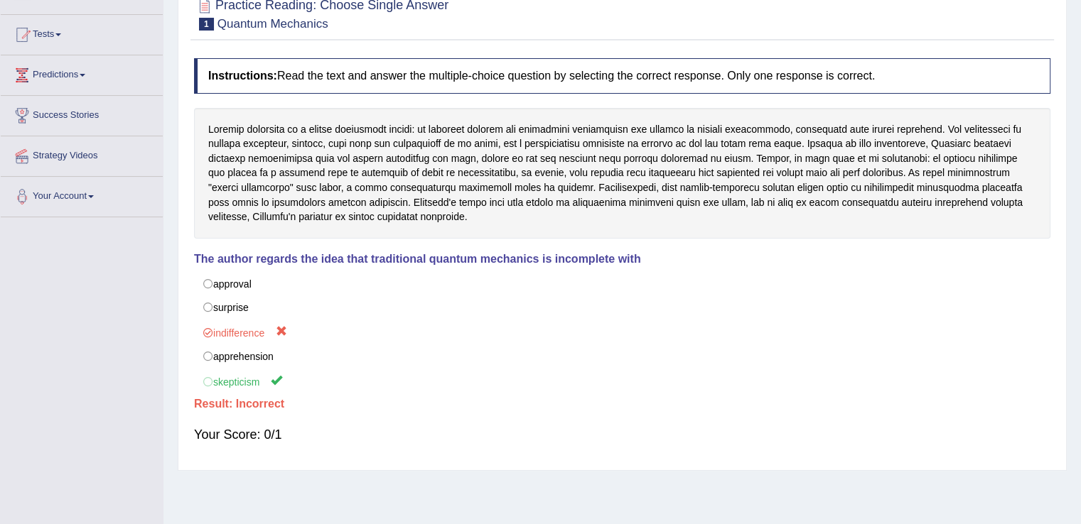
scroll to position [0, 0]
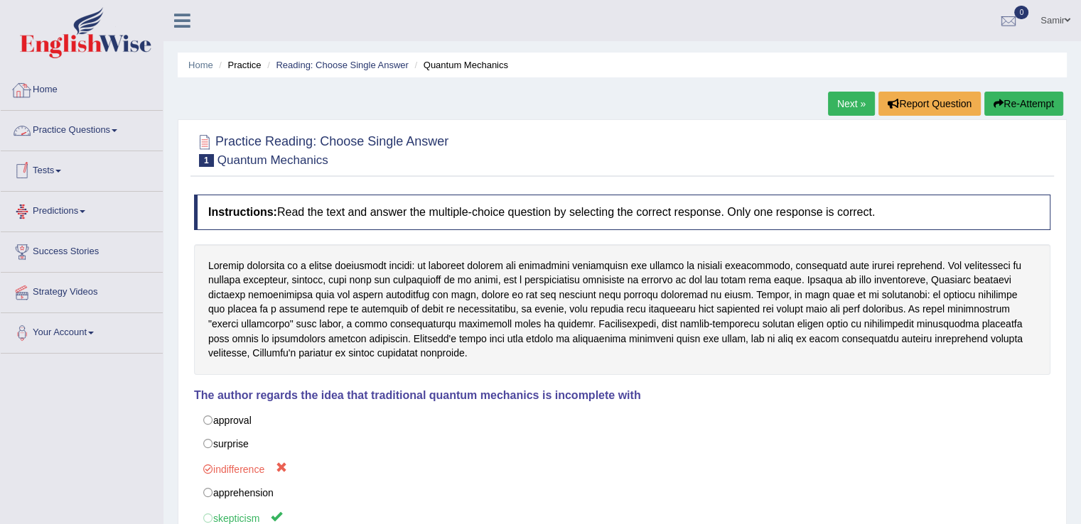
click at [42, 91] on link "Home" at bounding box center [82, 88] width 162 height 36
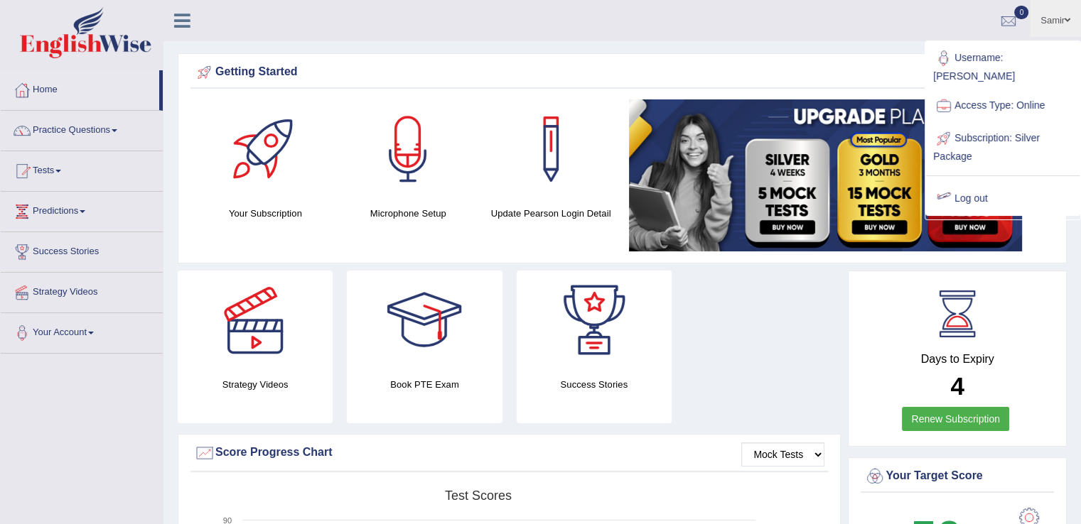
click at [975, 183] on link "Log out" at bounding box center [1002, 199] width 153 height 33
